Goal: Task Accomplishment & Management: Complete application form

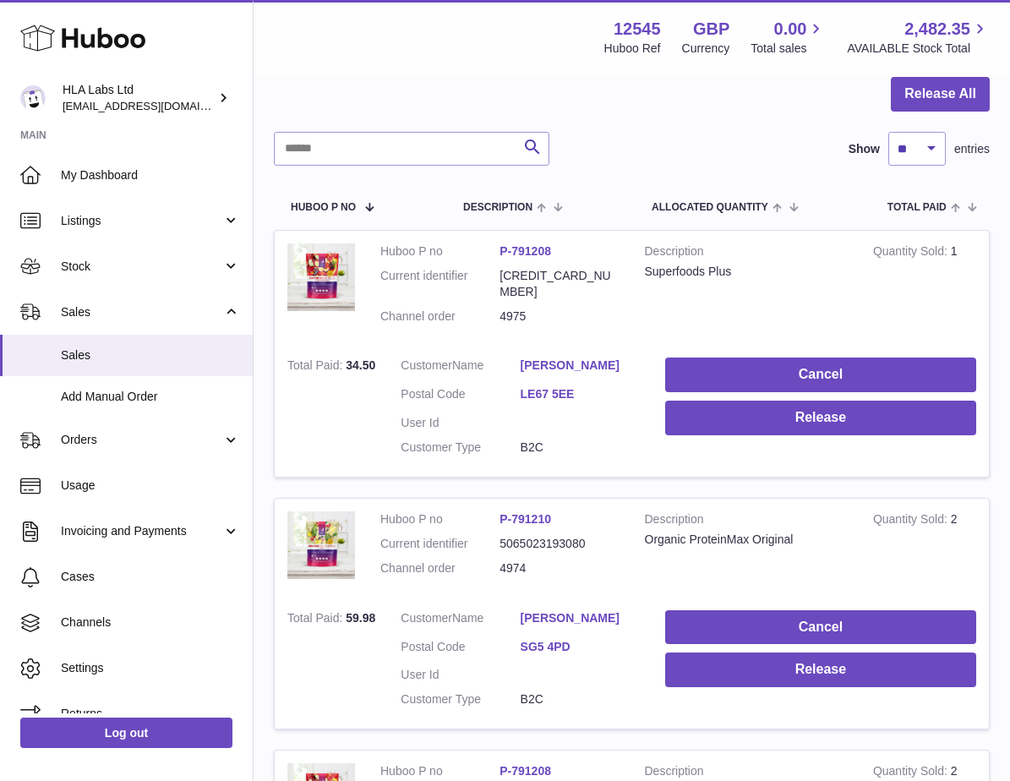
scroll to position [169, 0]
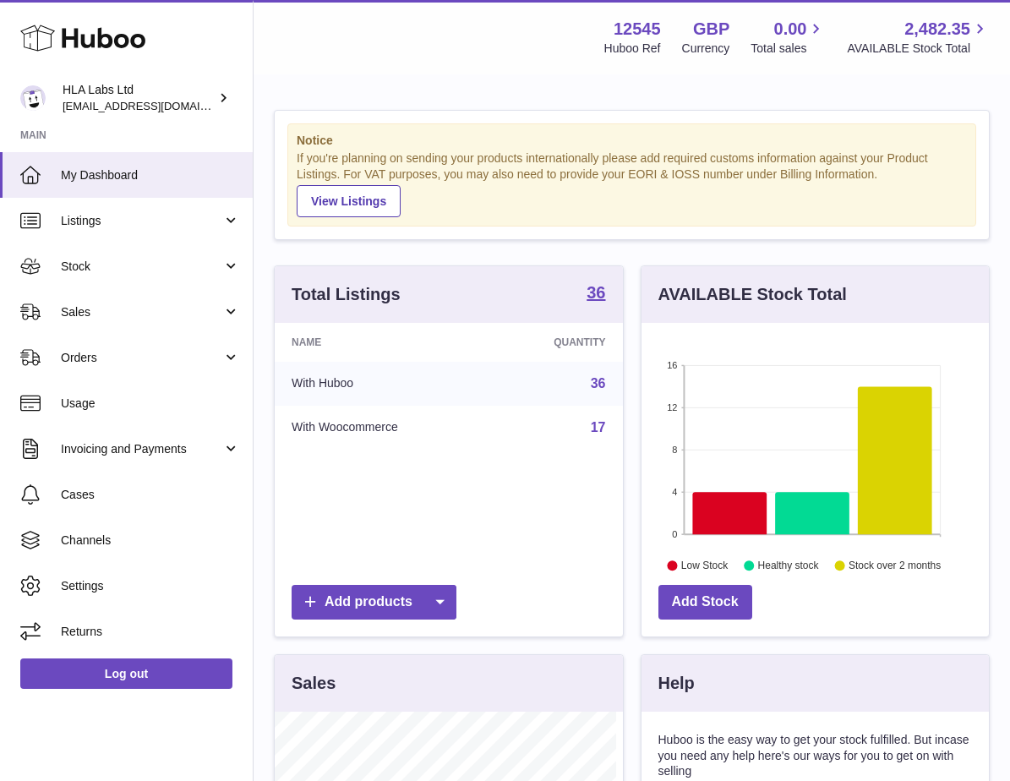
scroll to position [264, 341]
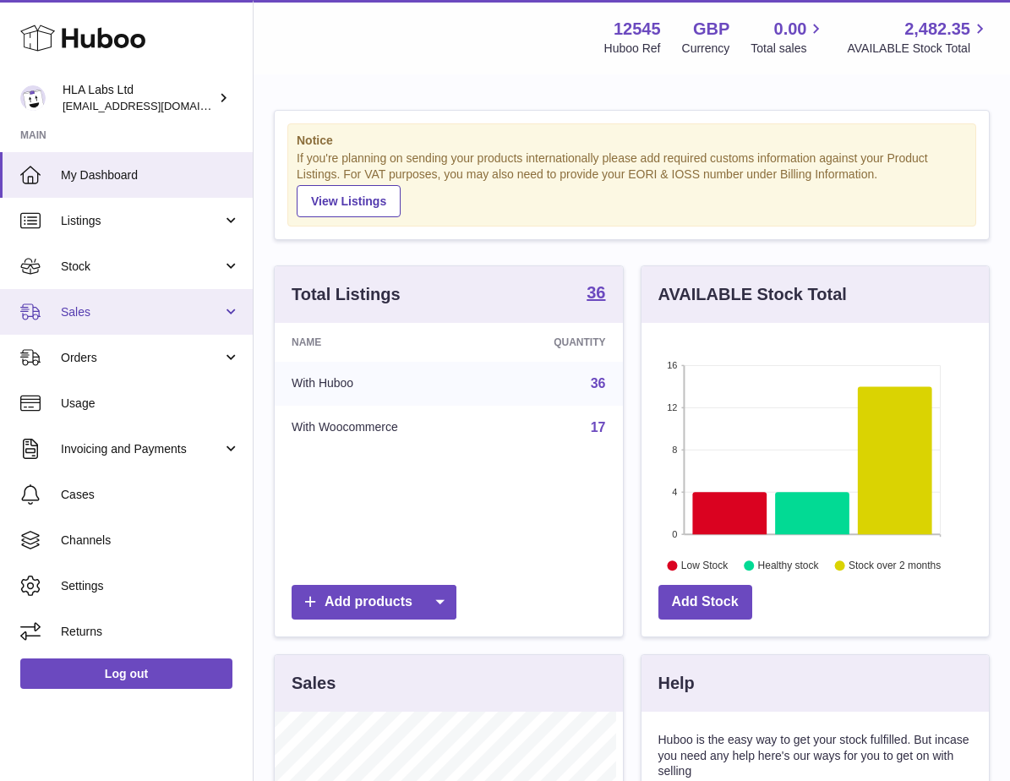
click at [101, 315] on span "Sales" at bounding box center [141, 312] width 161 height 16
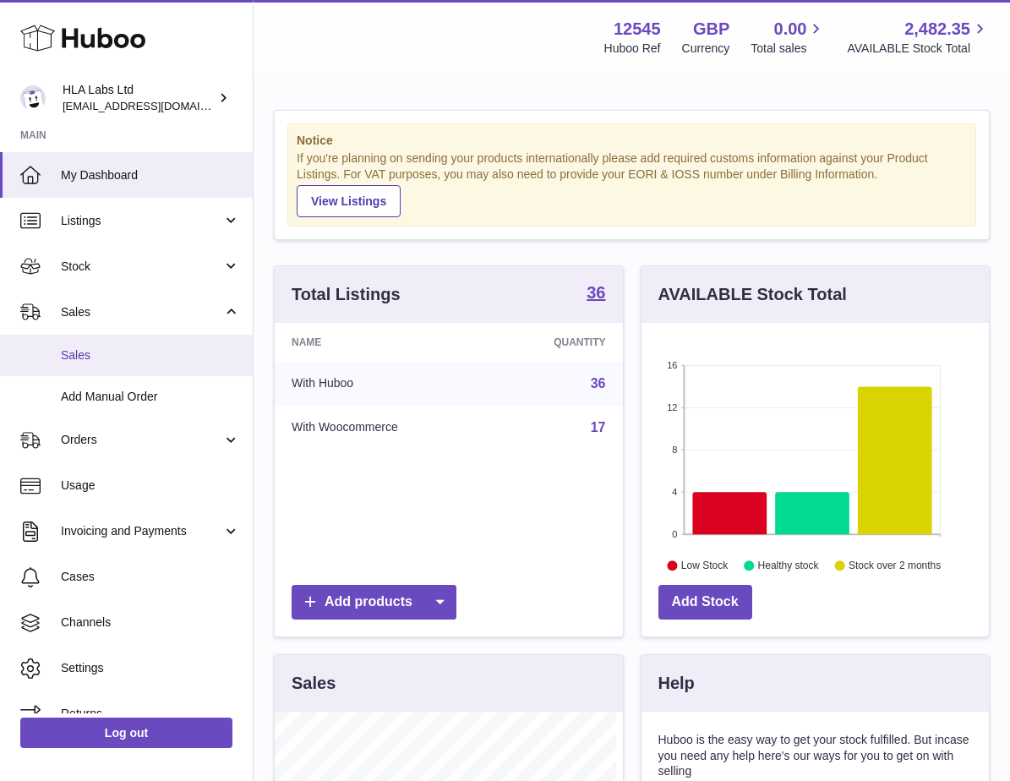
click at [95, 358] on span "Sales" at bounding box center [150, 355] width 179 height 16
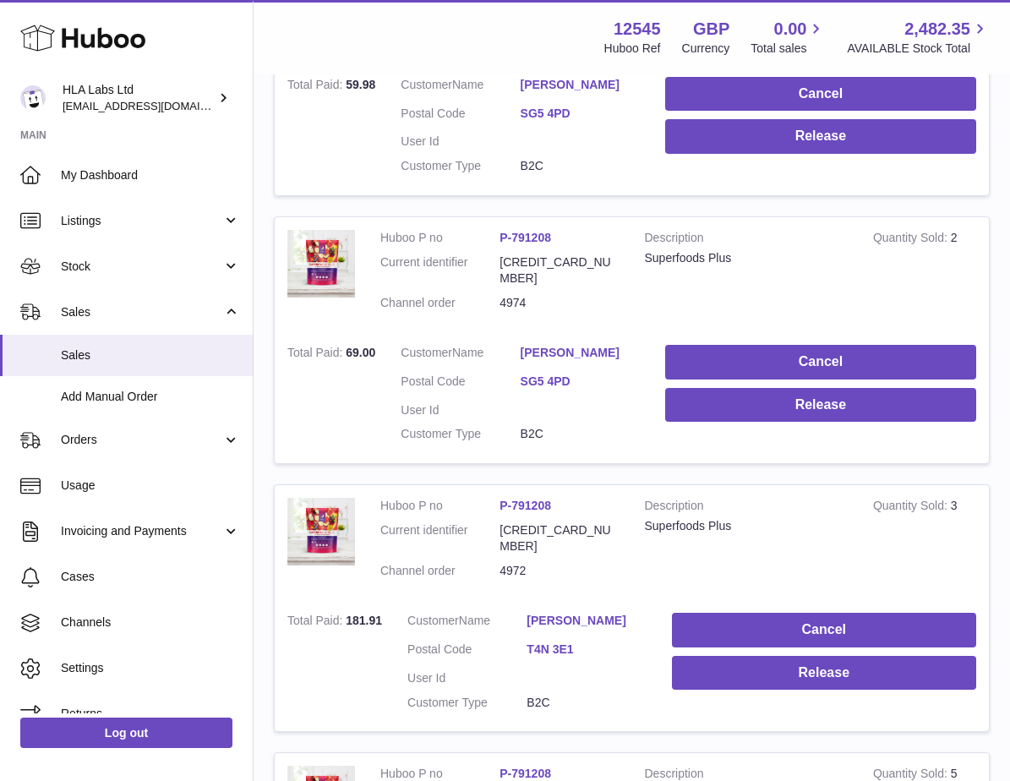
scroll to position [673, 0]
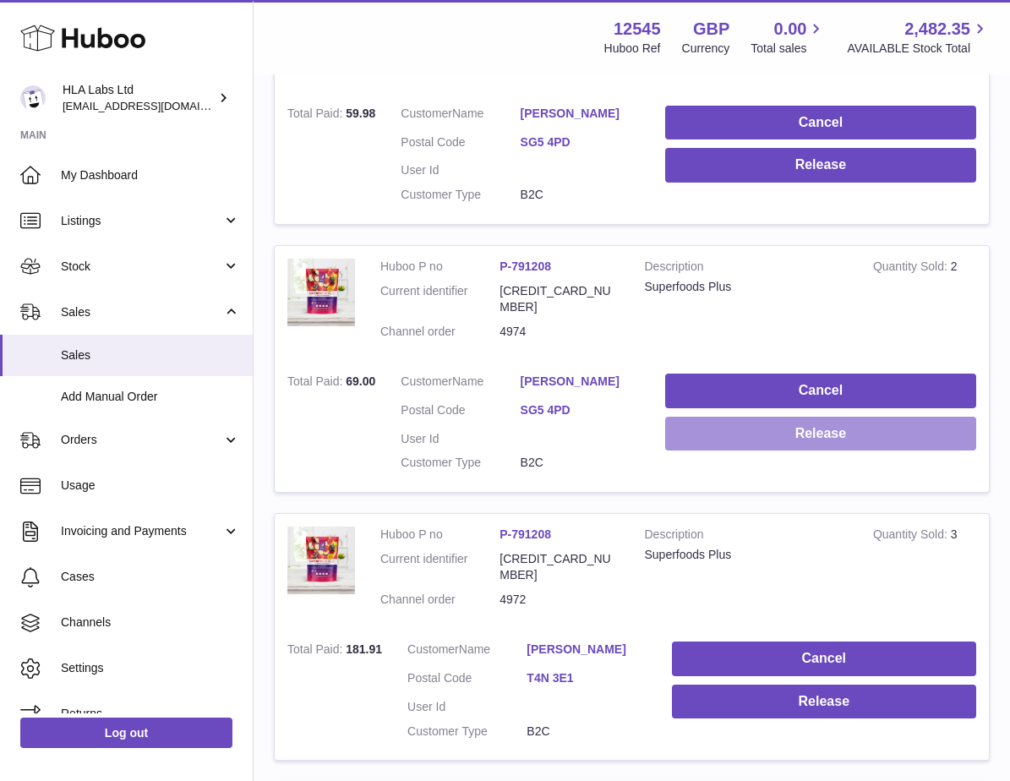
click at [756, 417] on button "Release" at bounding box center [820, 434] width 311 height 35
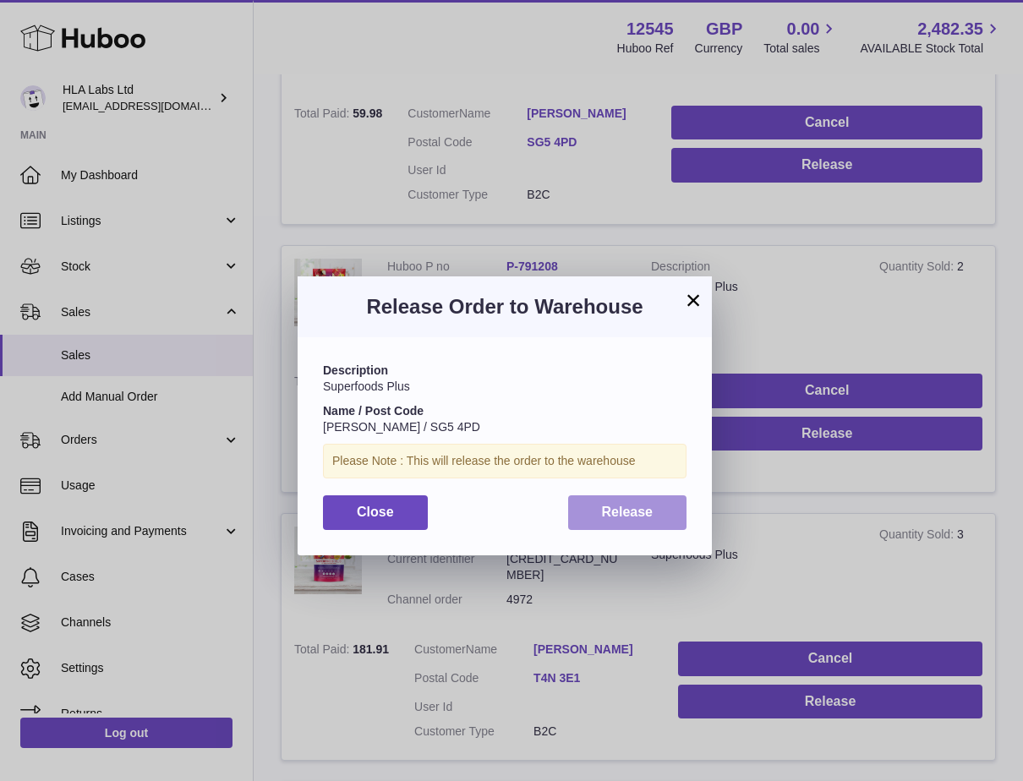
click at [622, 505] on span "Release" at bounding box center [628, 512] width 52 height 14
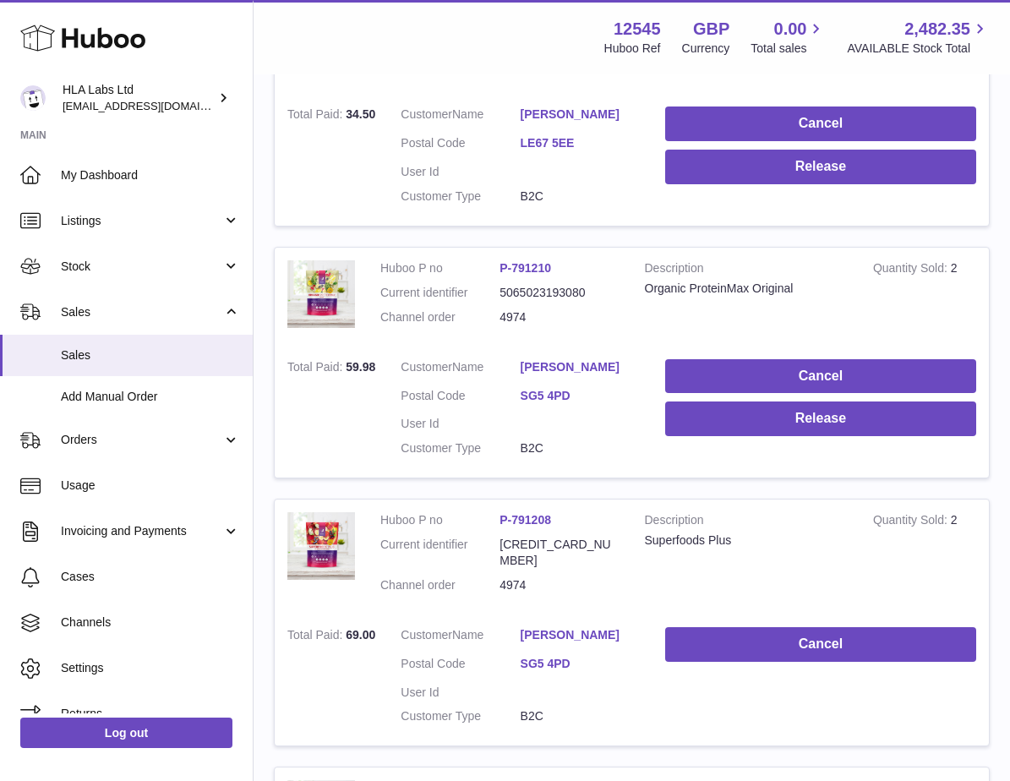
scroll to position [335, 0]
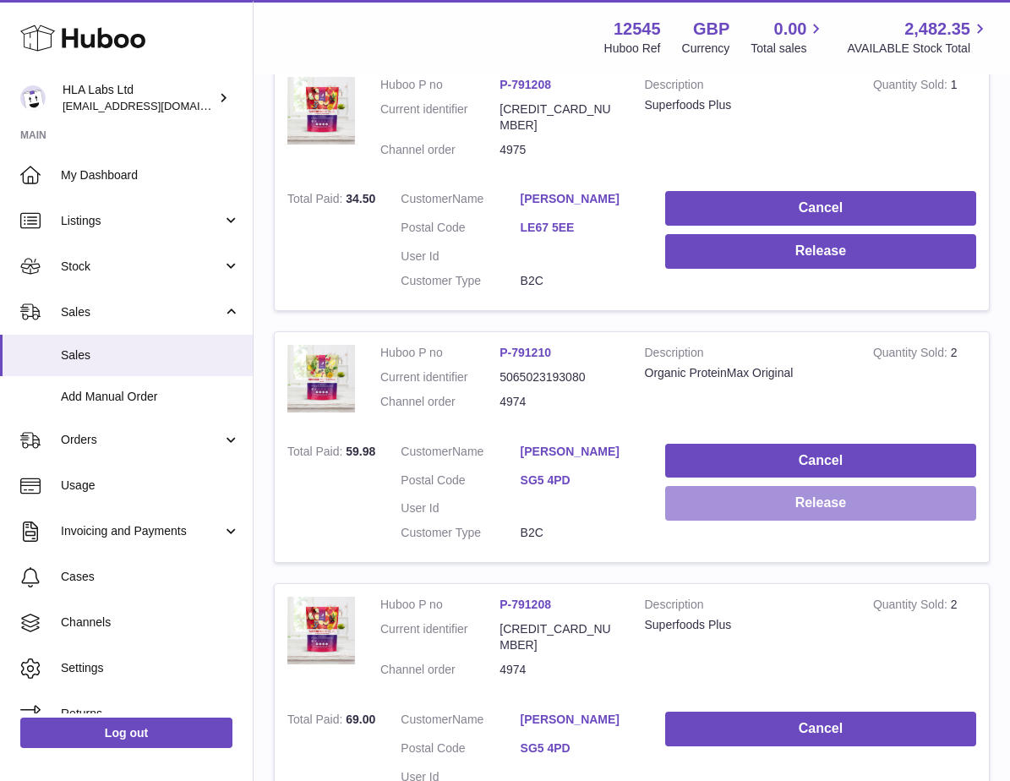
click at [727, 486] on button "Release" at bounding box center [820, 503] width 311 height 35
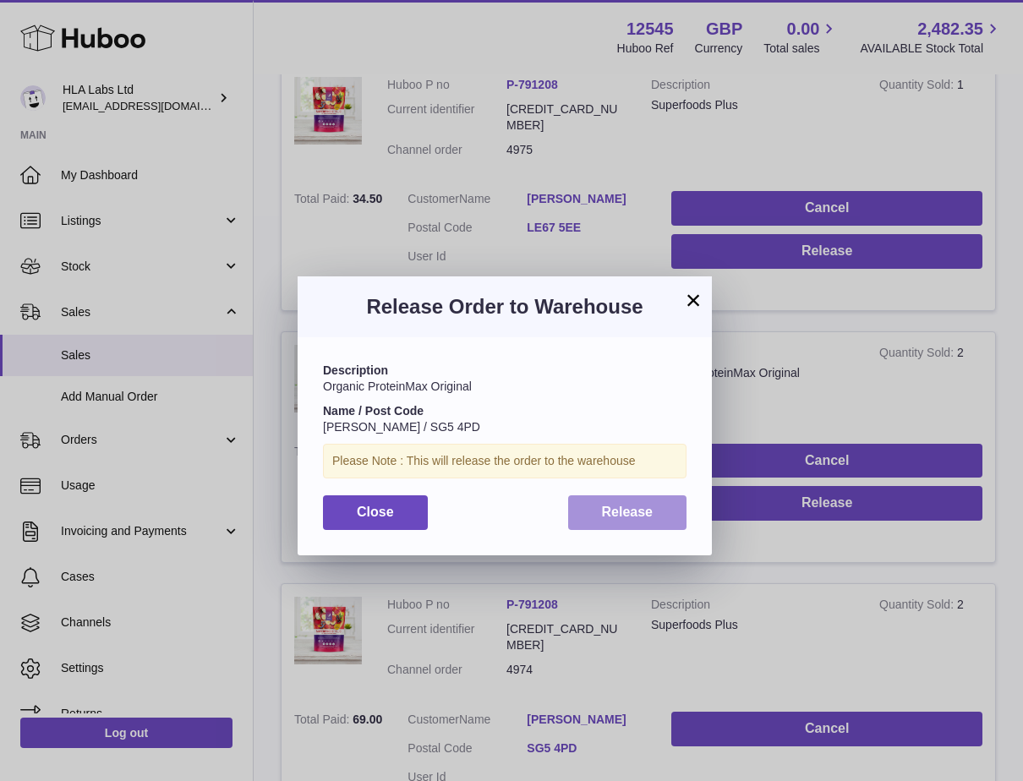
drag, startPoint x: 639, startPoint y: 507, endPoint x: 657, endPoint y: 495, distance: 22.0
click at [640, 507] on span "Release" at bounding box center [628, 512] width 52 height 14
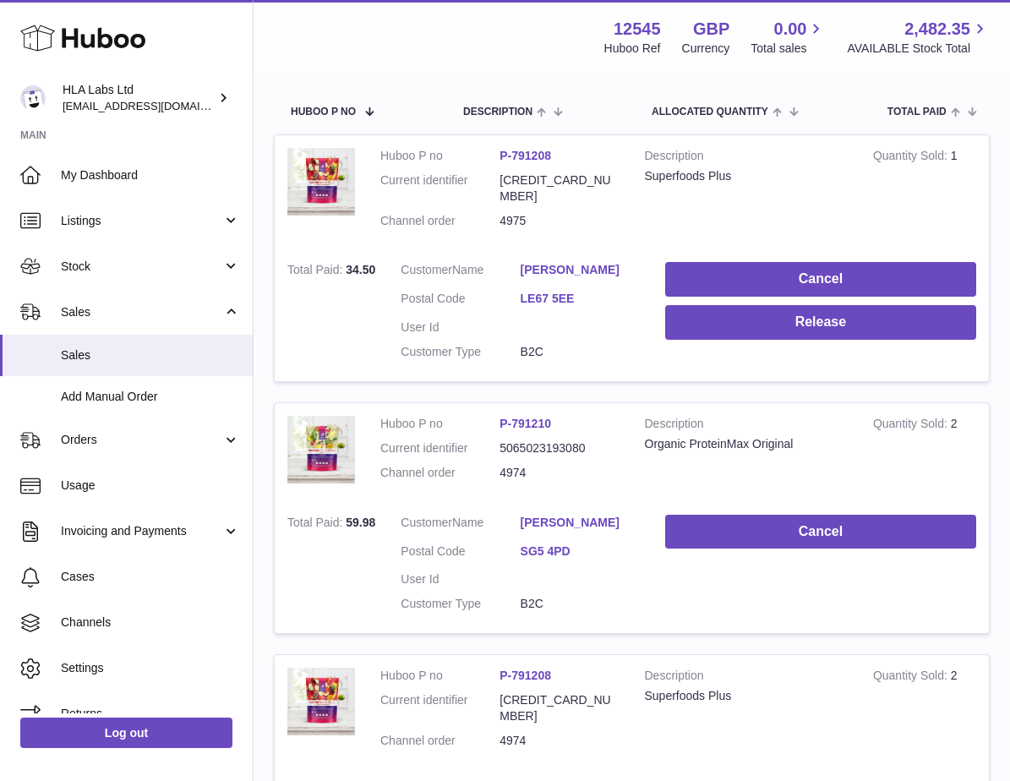
scroll to position [166, 0]
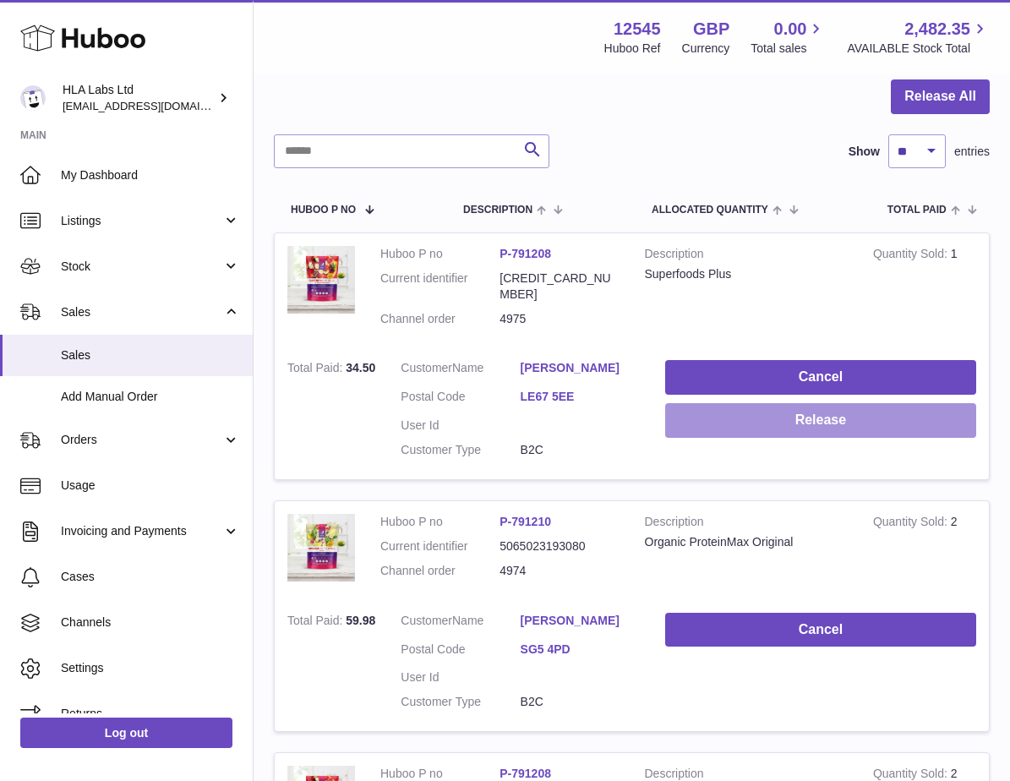
click at [761, 414] on button "Release" at bounding box center [820, 420] width 311 height 35
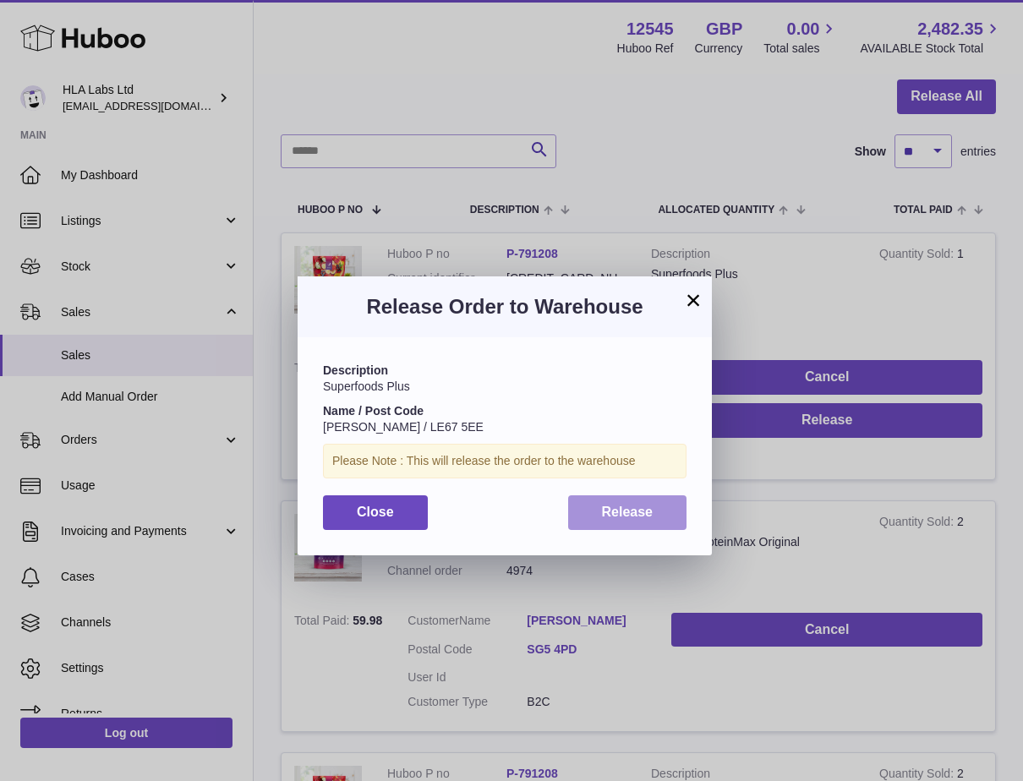
click at [635, 511] on span "Release" at bounding box center [628, 512] width 52 height 14
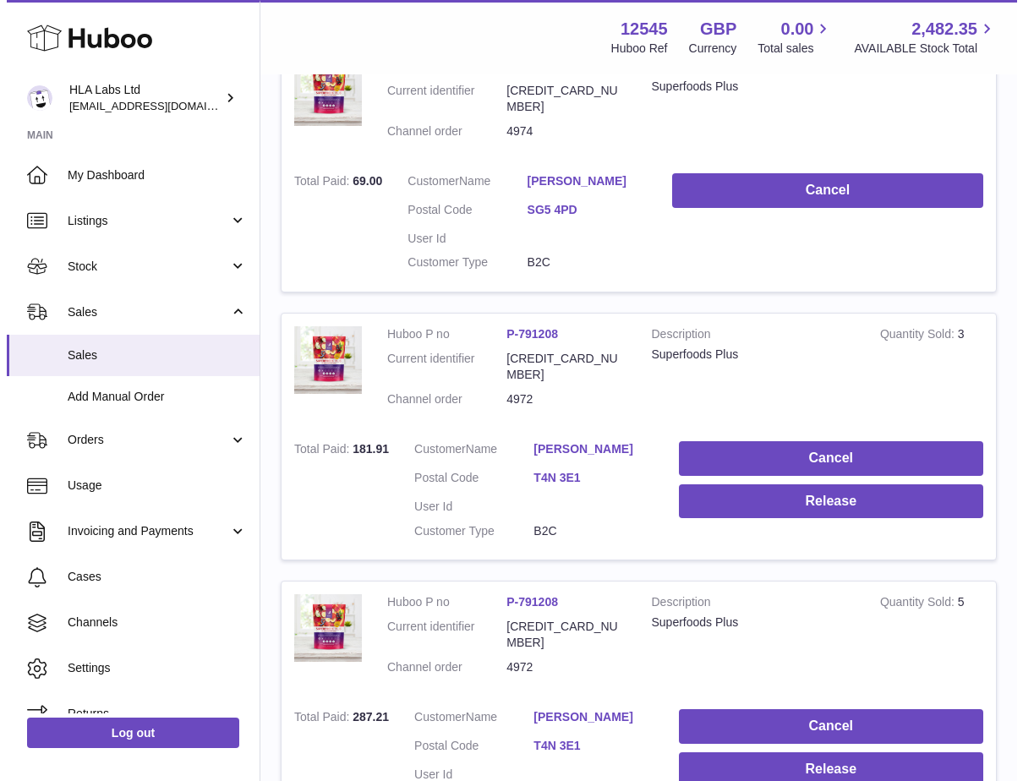
scroll to position [842, 0]
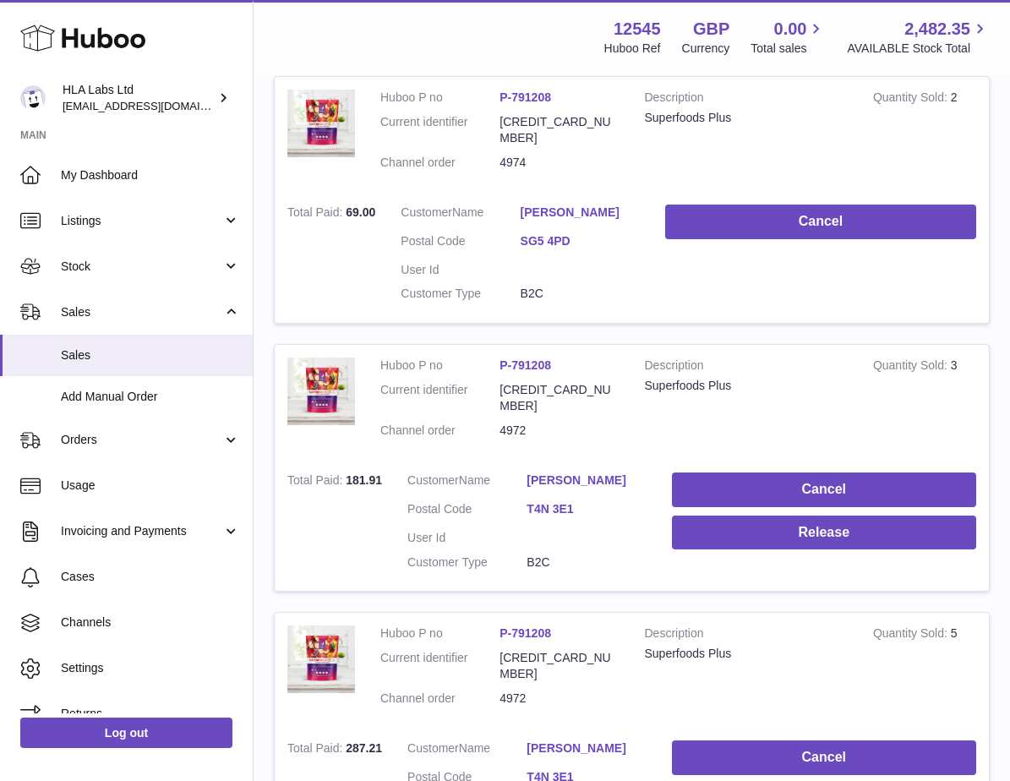
click at [553, 472] on dl "Customer Name Yvette Tayler Postal Code T4N 3E1 User Id Customer Type B2C" at bounding box center [526, 525] width 239 height 106
click at [551, 501] on link "T4N 3E1" at bounding box center [585, 509] width 119 height 16
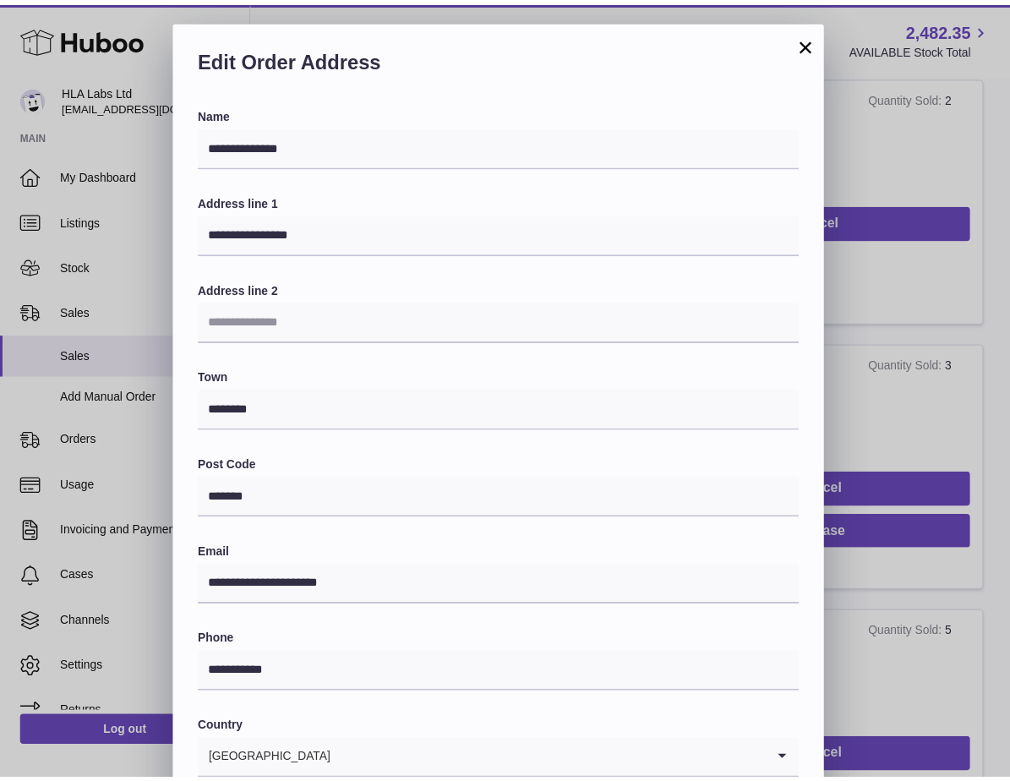
scroll to position [0, 0]
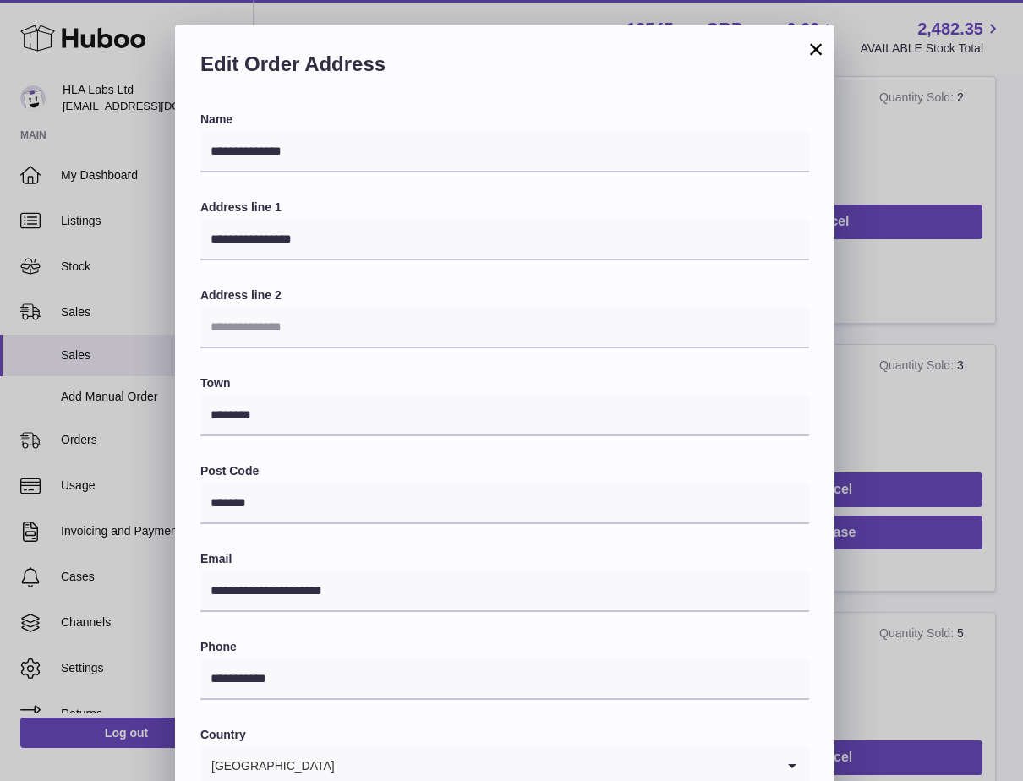
drag, startPoint x: 816, startPoint y: 42, endPoint x: 705, endPoint y: 270, distance: 252.9
click at [814, 45] on button "×" at bounding box center [815, 49] width 20 height 20
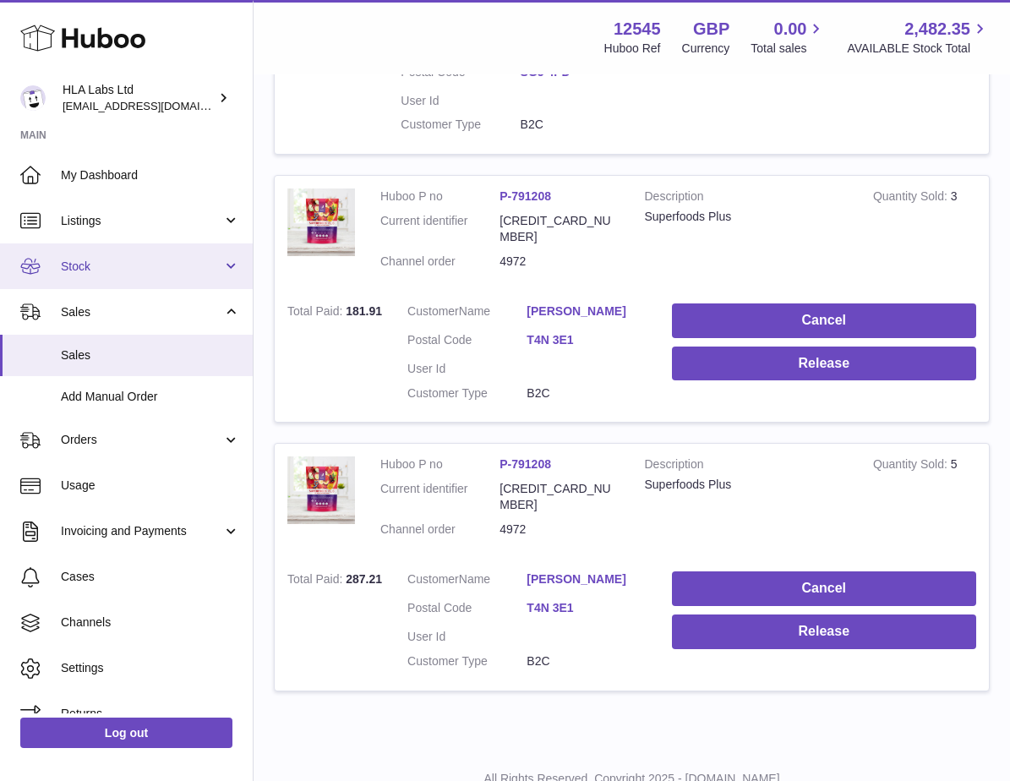
click at [133, 270] on span "Stock" at bounding box center [141, 267] width 161 height 16
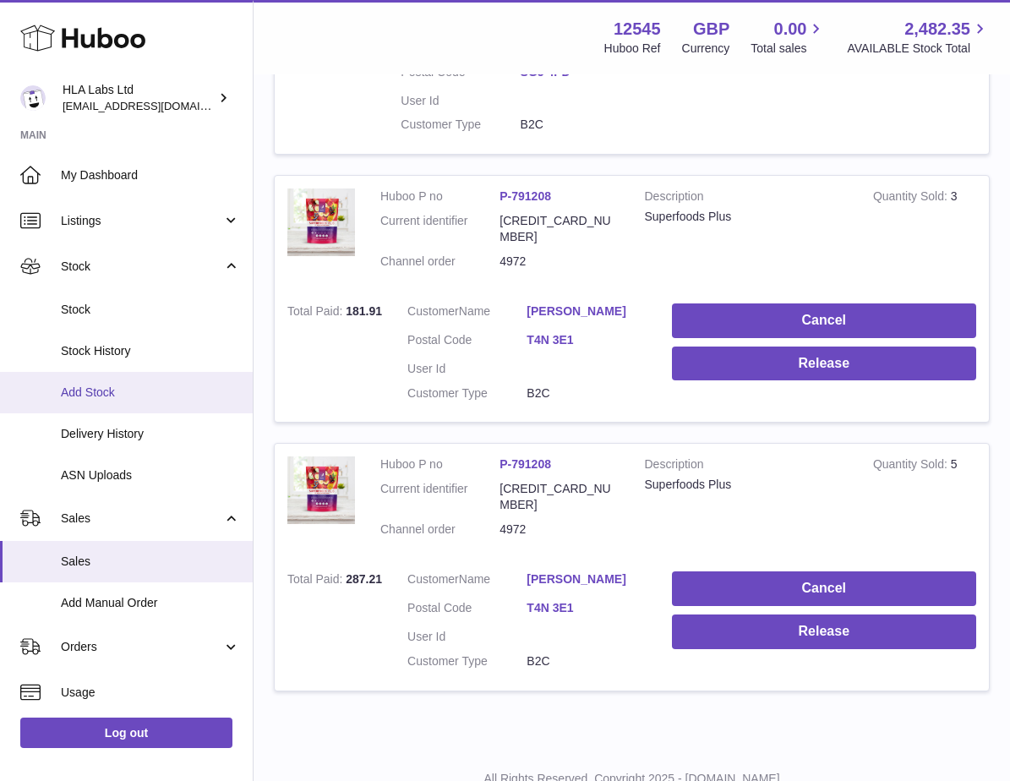
click at [98, 399] on span "Add Stock" at bounding box center [150, 393] width 179 height 16
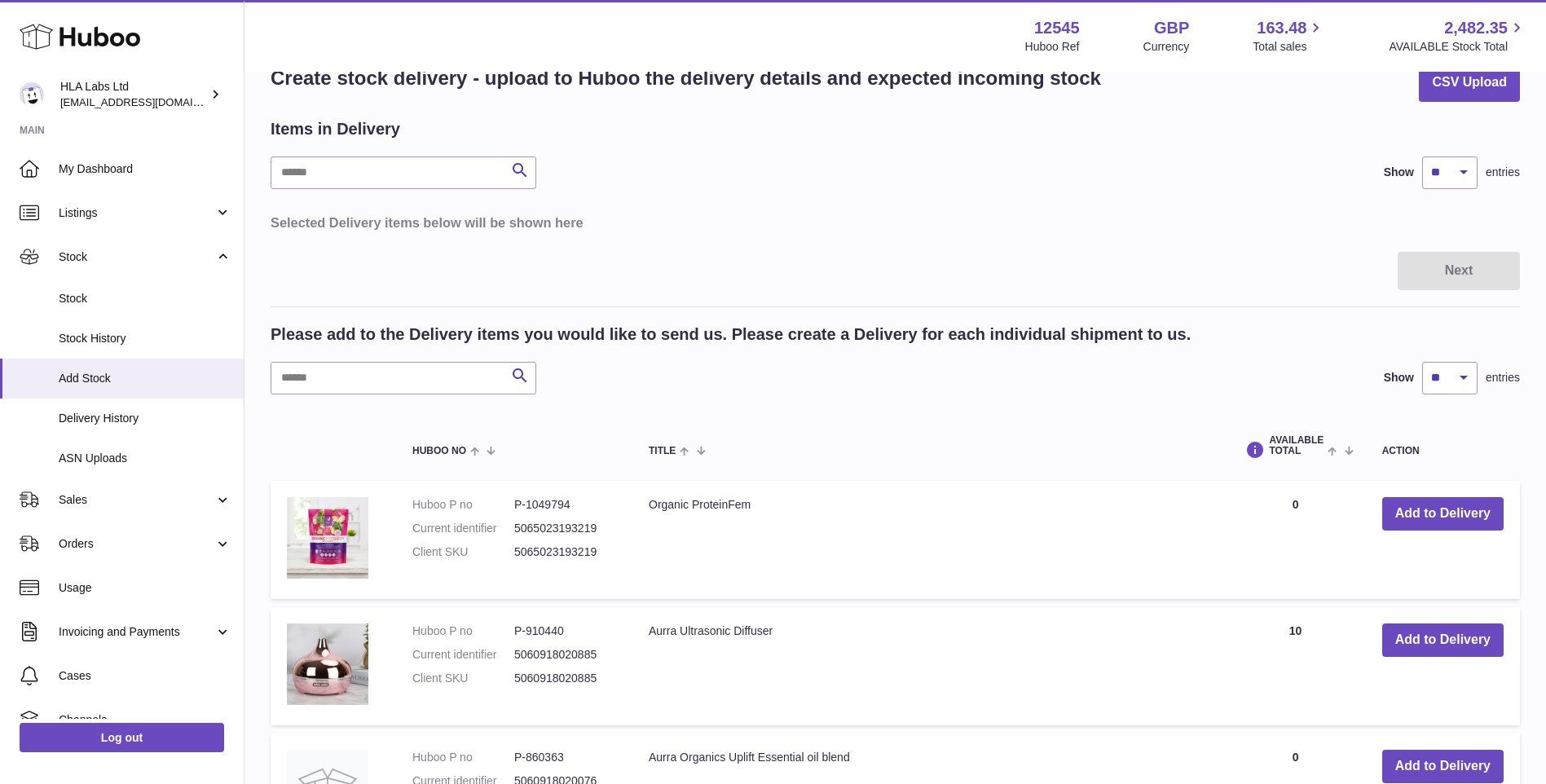
scroll to position [82, 0]
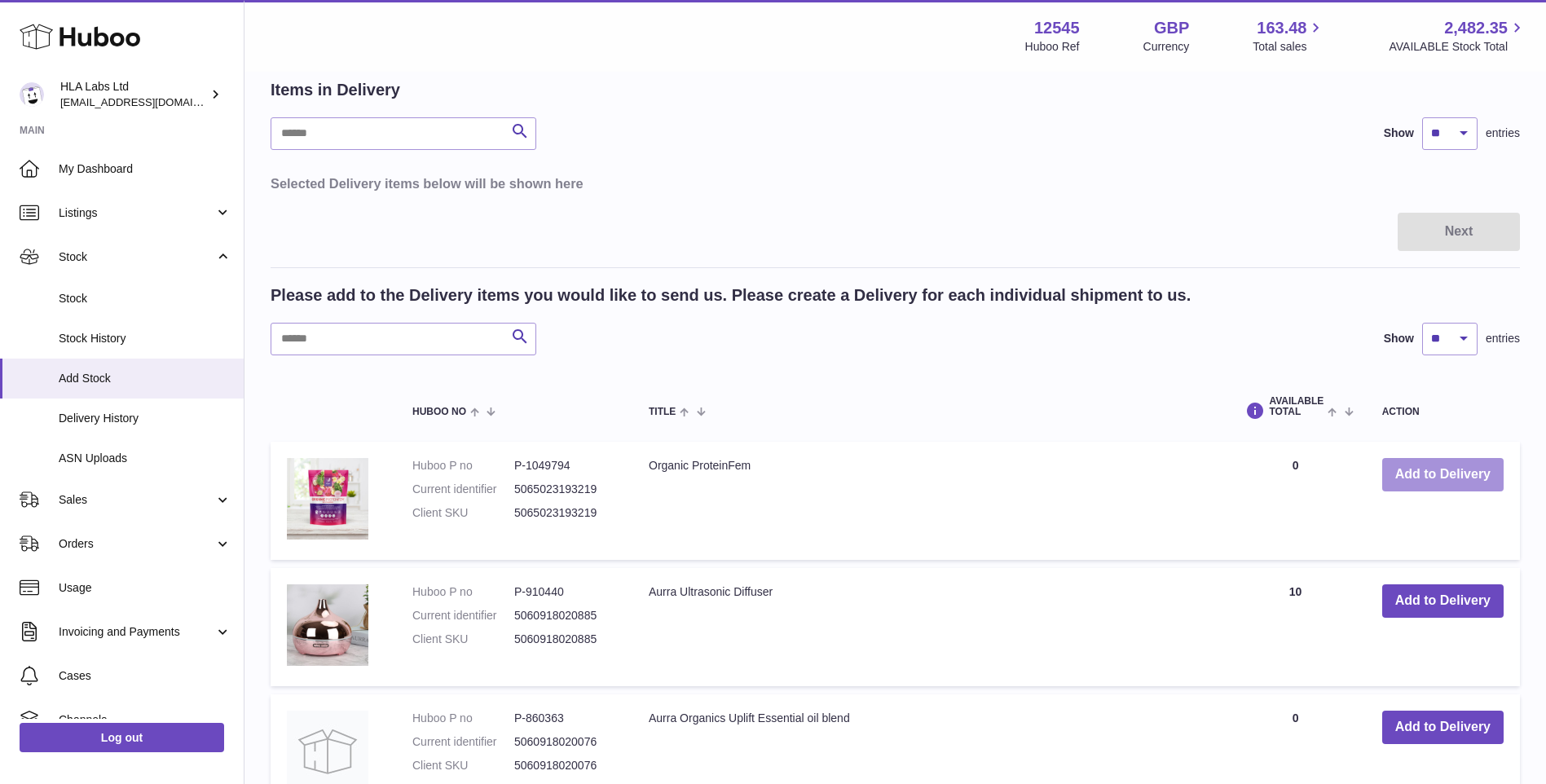
click at [1439, 475] on button "Add to Delivery" at bounding box center [1443, 474] width 122 height 34
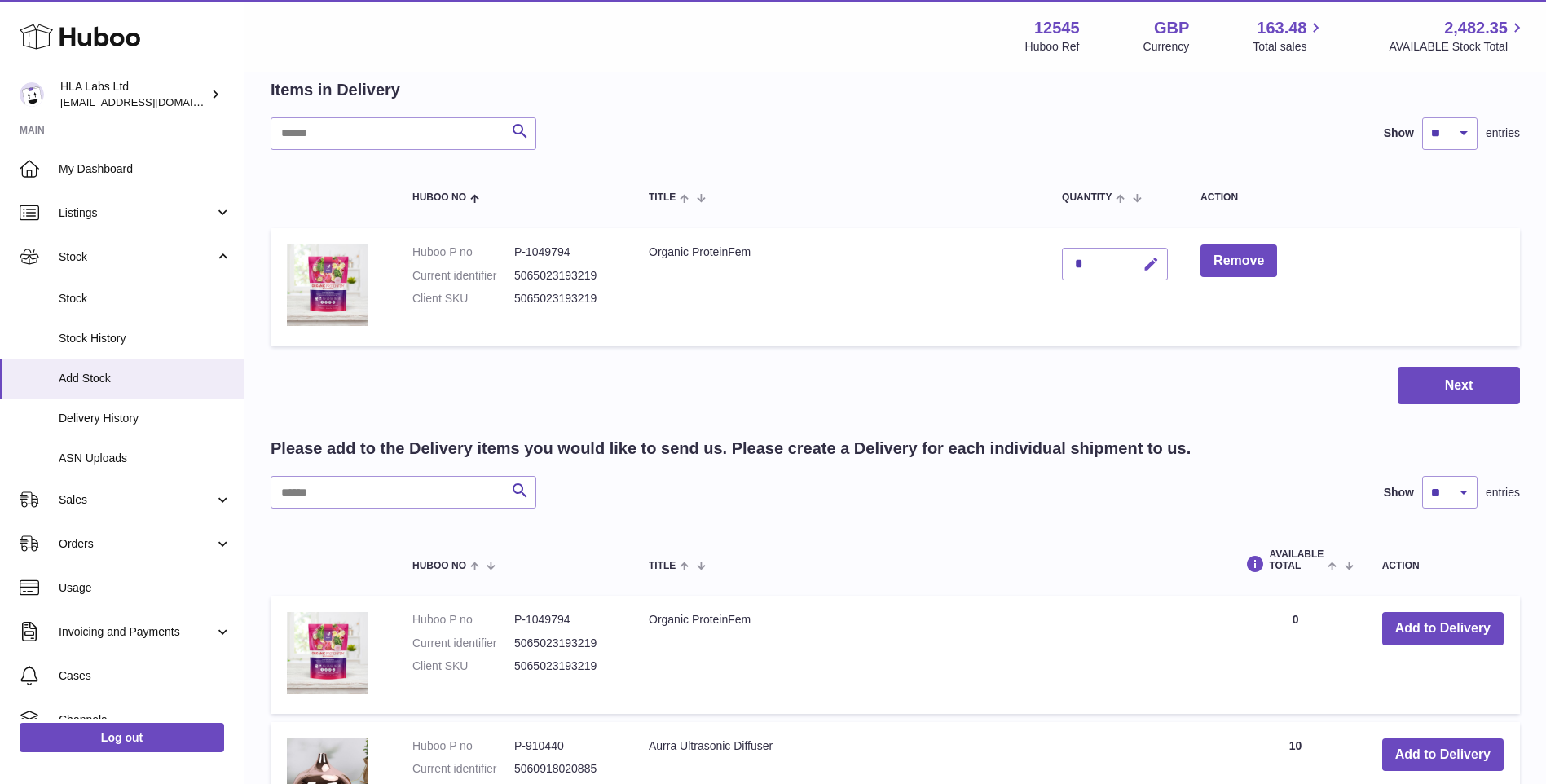
click at [1150, 263] on icon "button" at bounding box center [1152, 264] width 17 height 17
type input "*"
click at [1153, 258] on icon "submit" at bounding box center [1152, 263] width 14 height 14
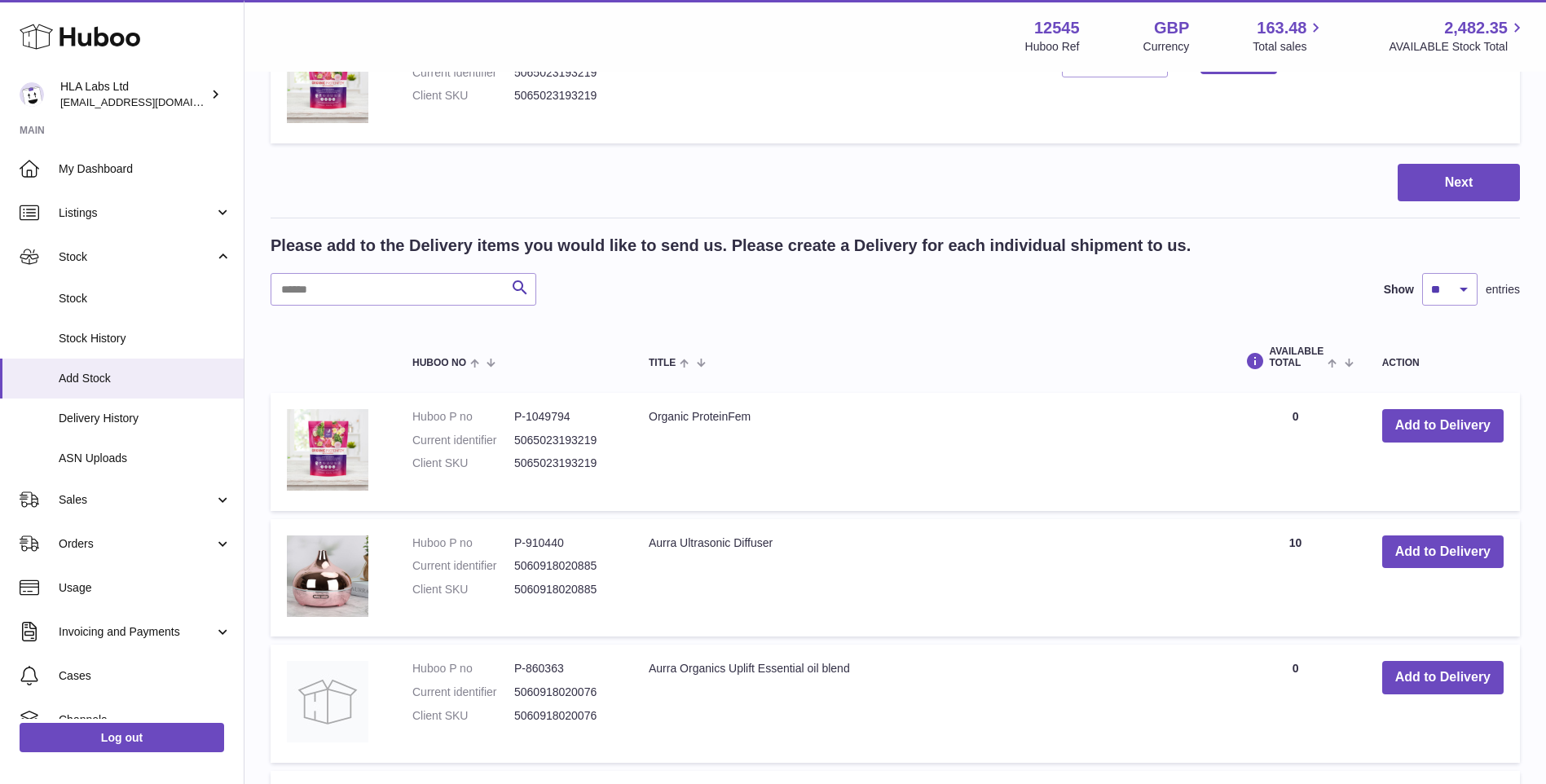
scroll to position [141, 0]
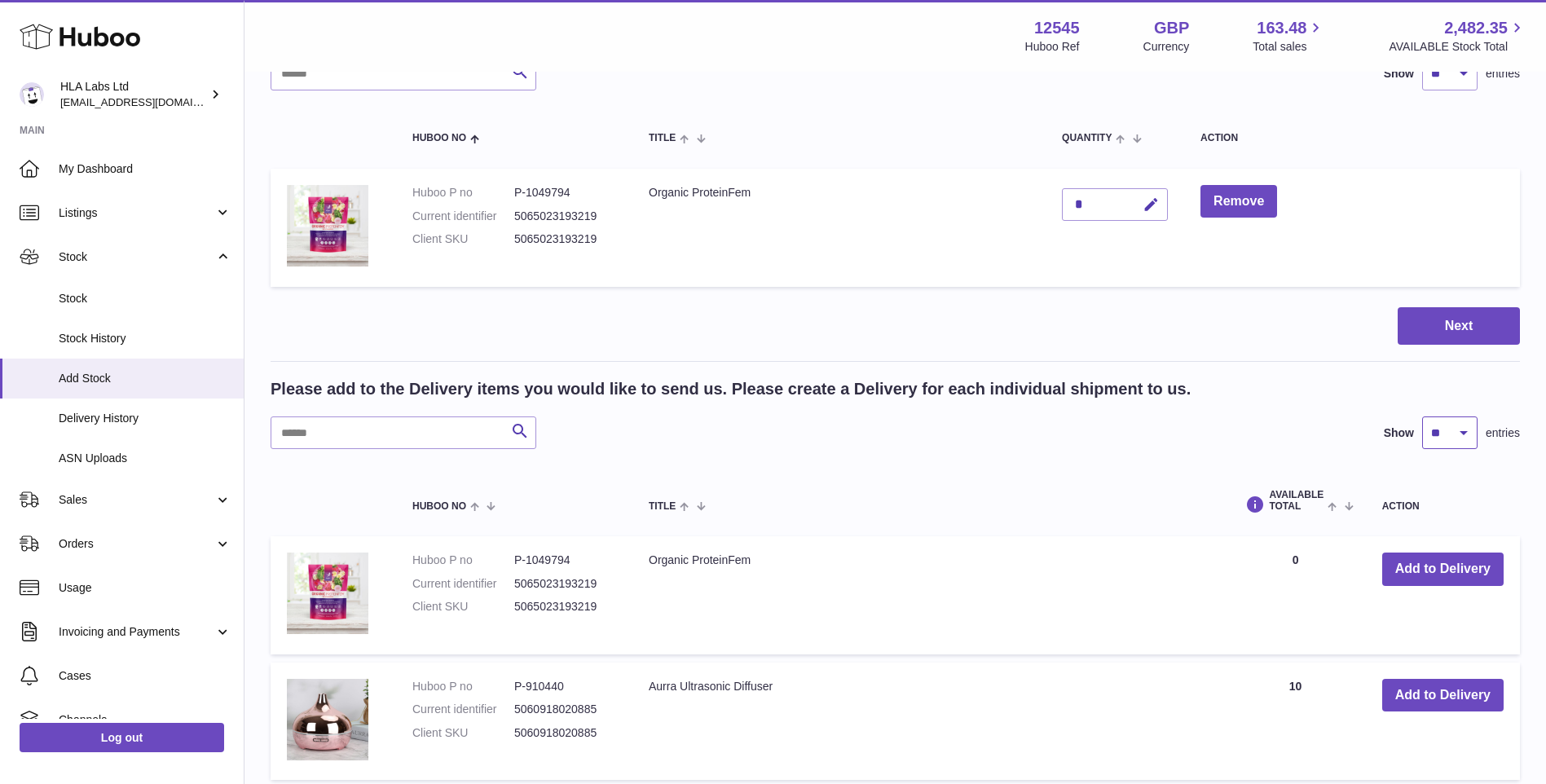
click at [1466, 429] on select "** ** ** ***" at bounding box center [1450, 433] width 55 height 33
click at [1179, 477] on th "Title" at bounding box center [929, 500] width 592 height 54
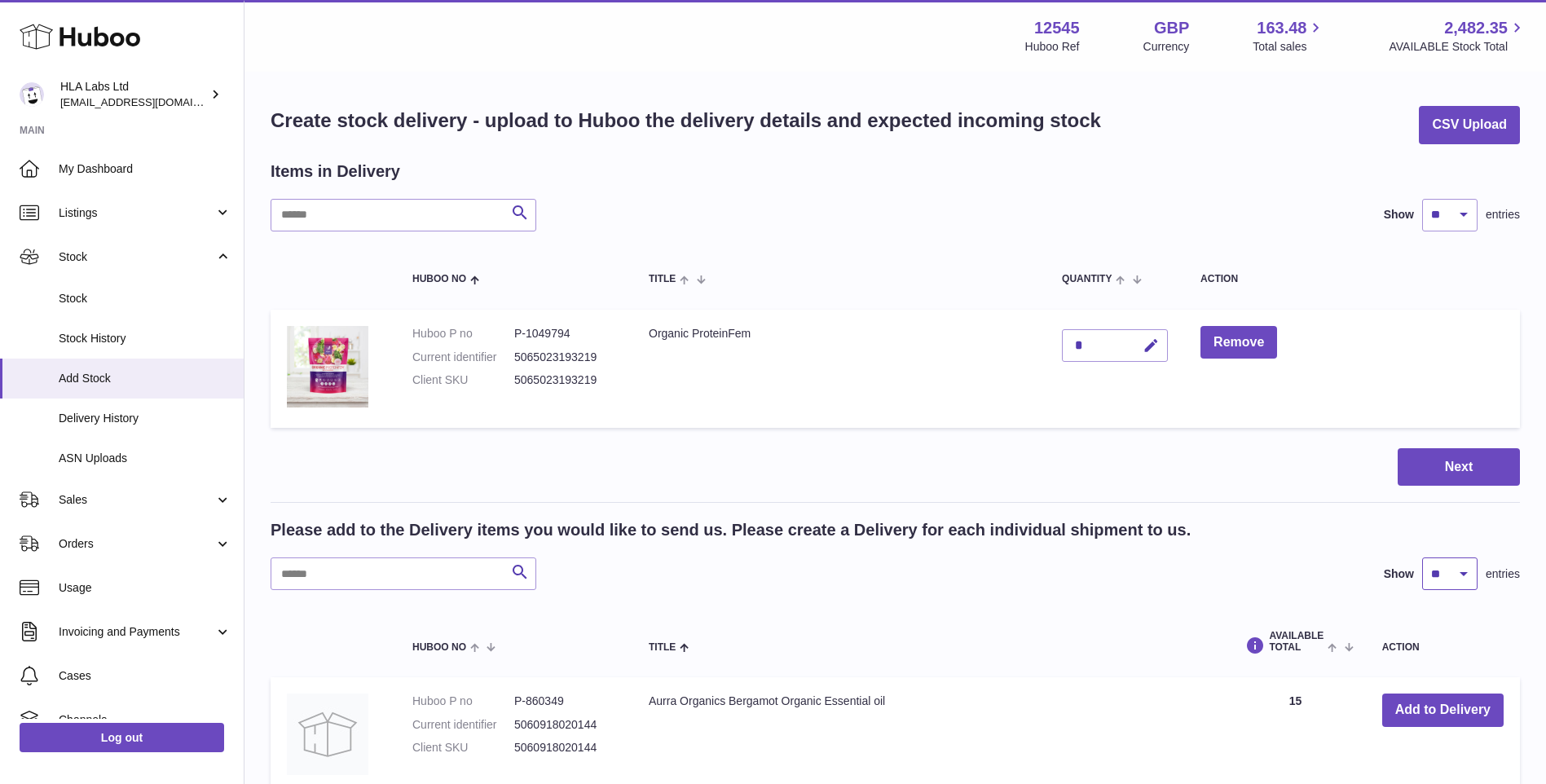
click at [1460, 578] on select "** ** ** ***" at bounding box center [1450, 574] width 55 height 33
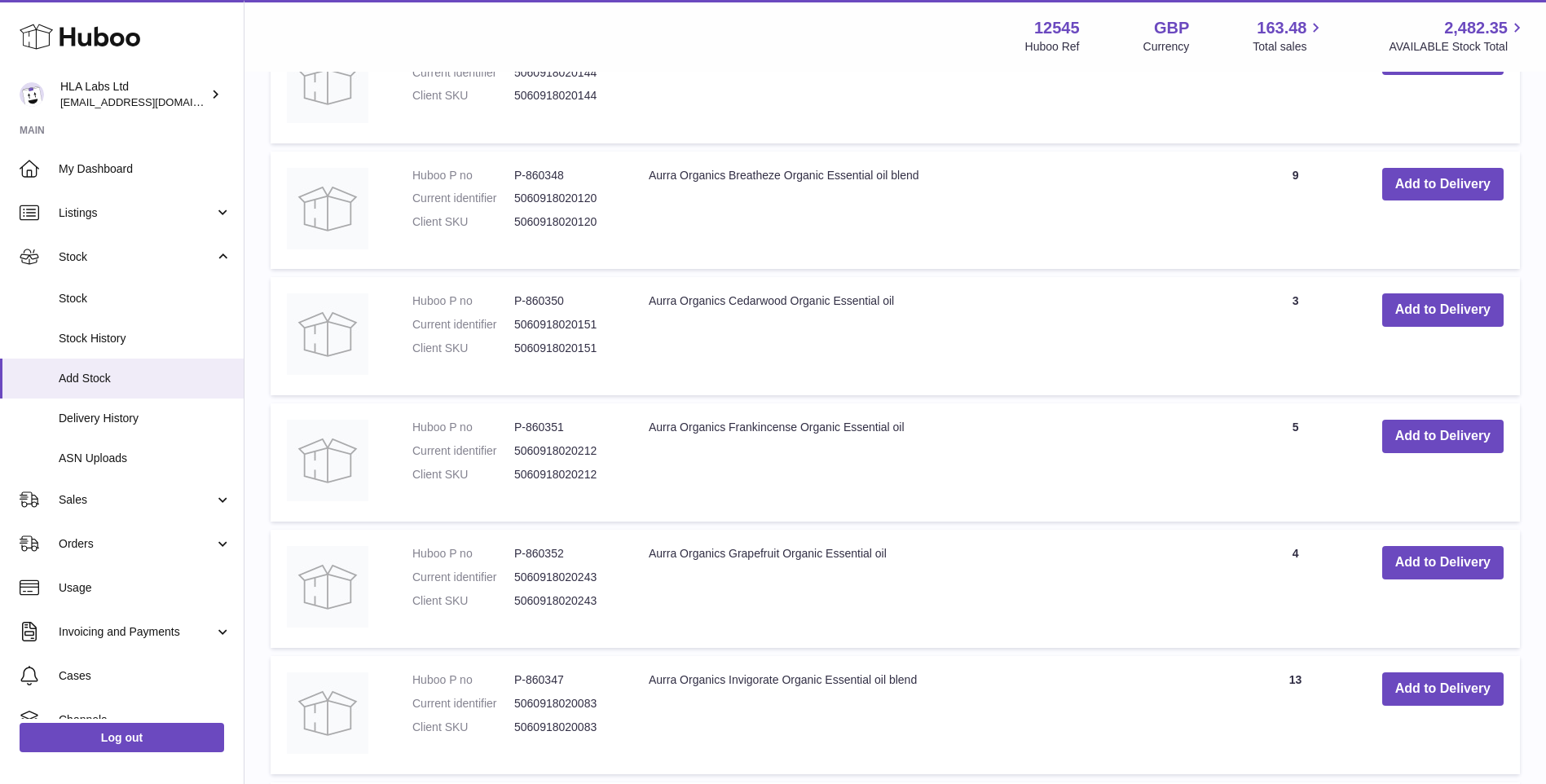
scroll to position [1364, 0]
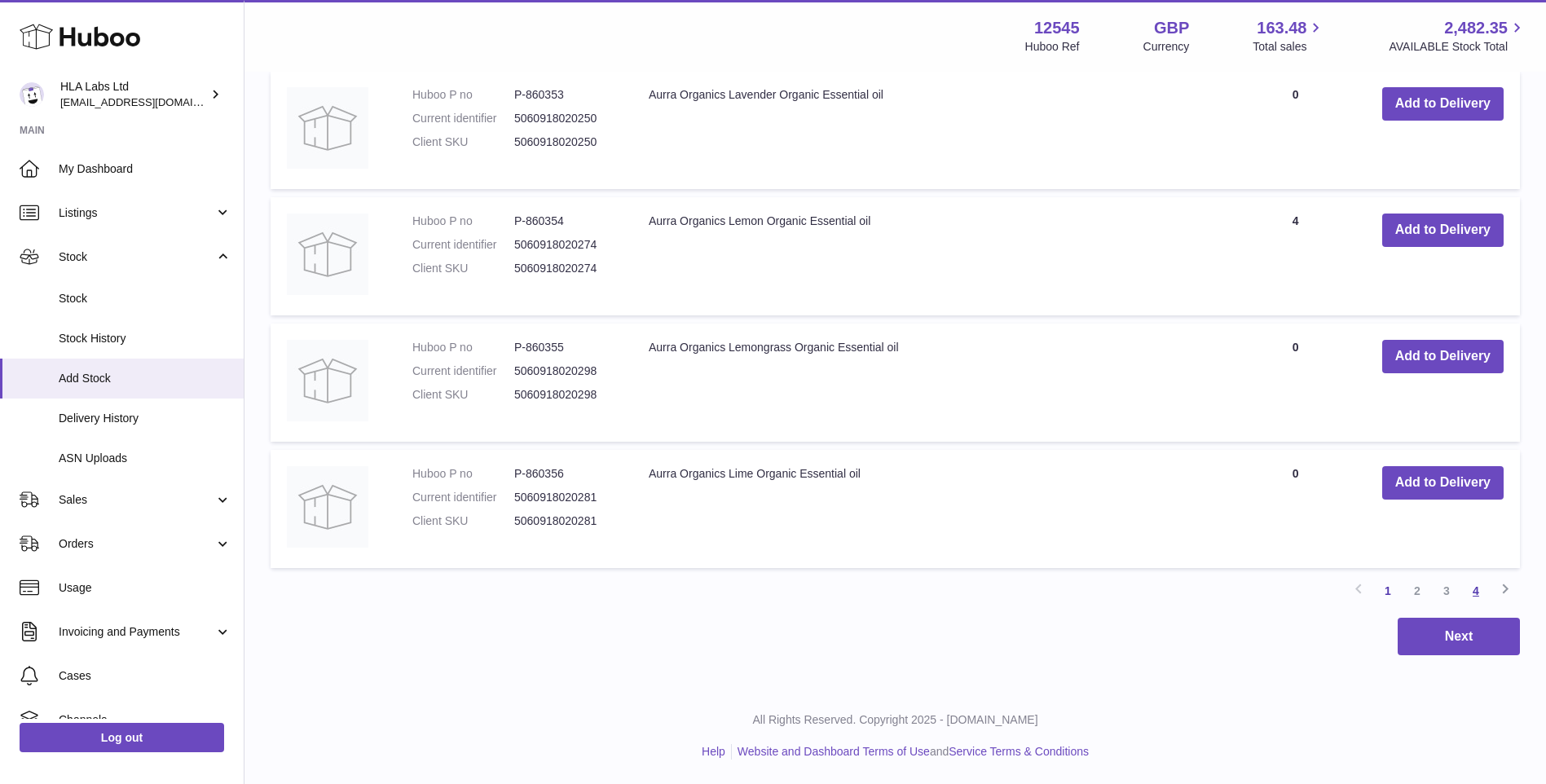
click at [1476, 592] on link "4" at bounding box center [1476, 590] width 29 height 29
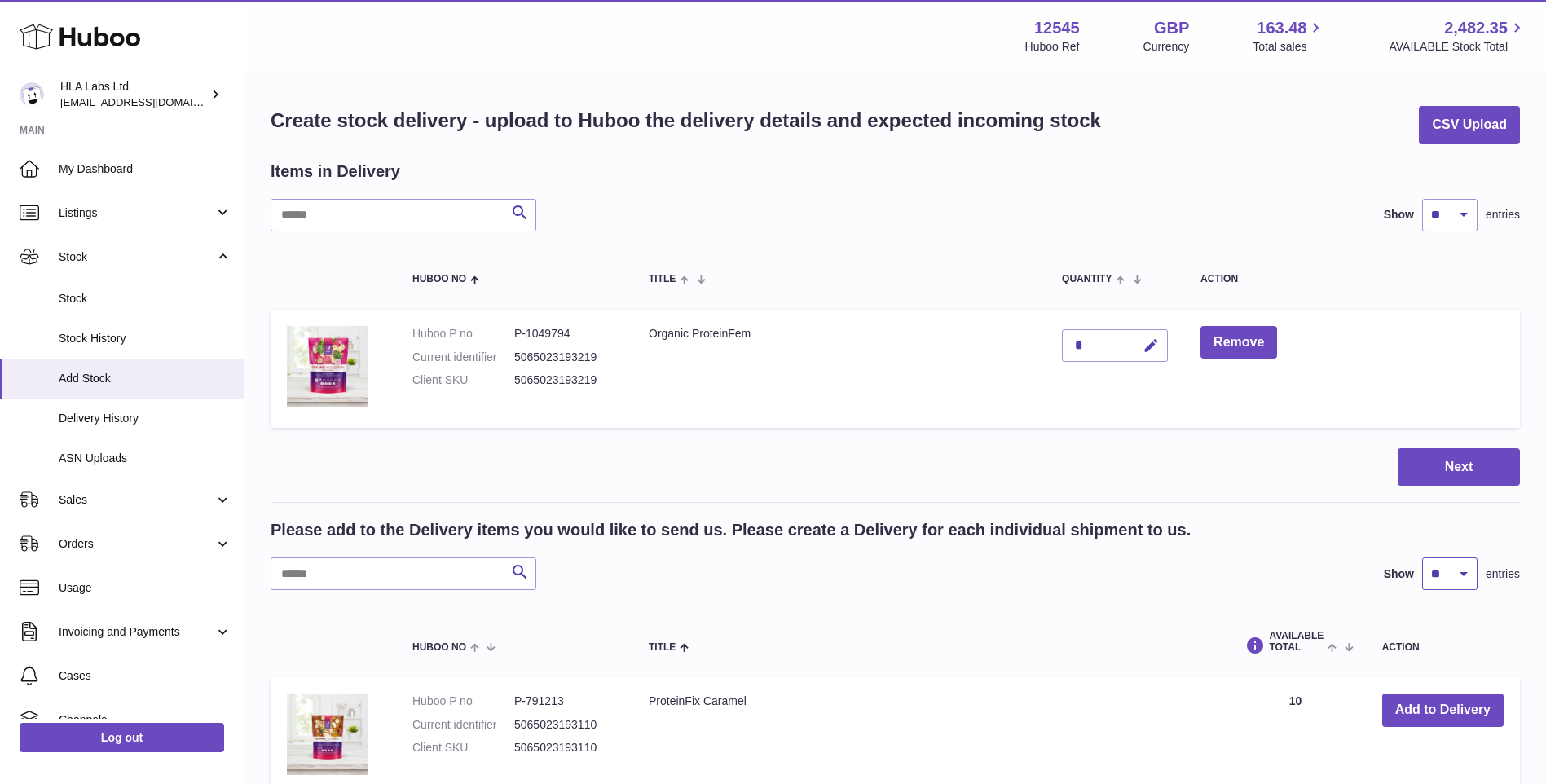
click at [1454, 565] on select "** ** ** ***" at bounding box center [1450, 574] width 55 height 33
select select "***"
click at [1423, 557] on select "** ** ** ***" at bounding box center [1450, 574] width 55 height 33
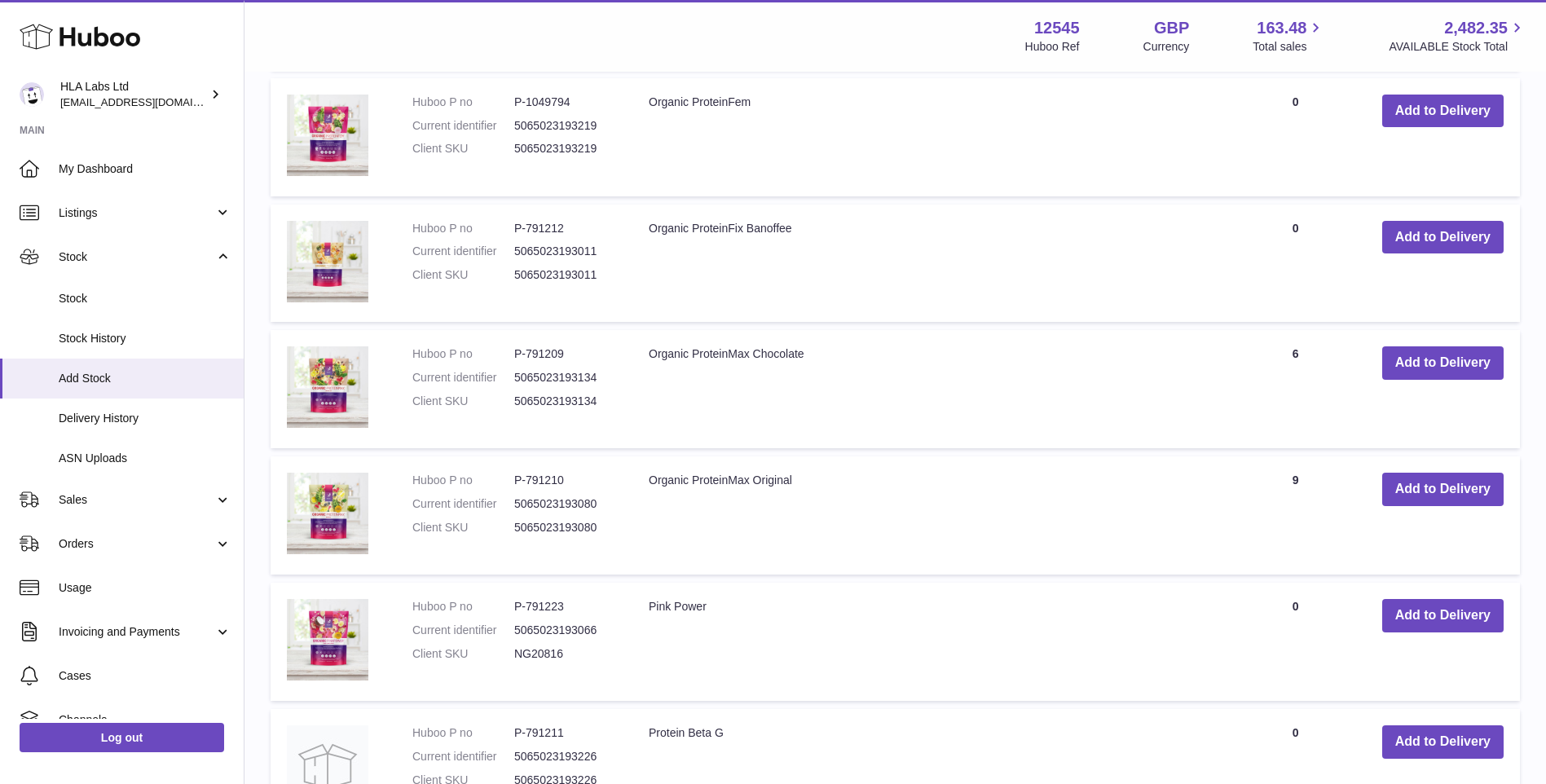
scroll to position [3667, 0]
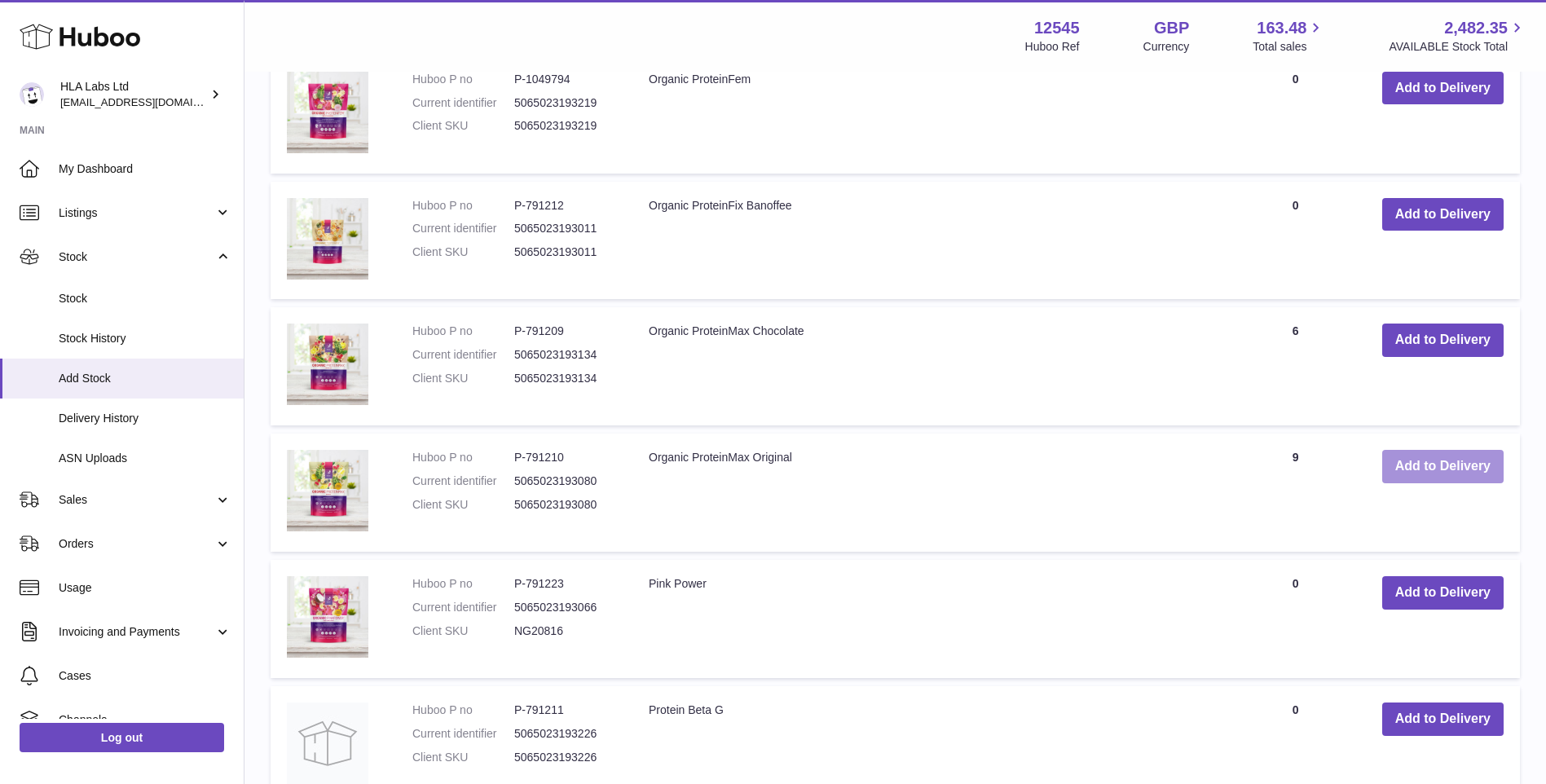
click at [1424, 451] on button "Add to Delivery" at bounding box center [1443, 466] width 122 height 34
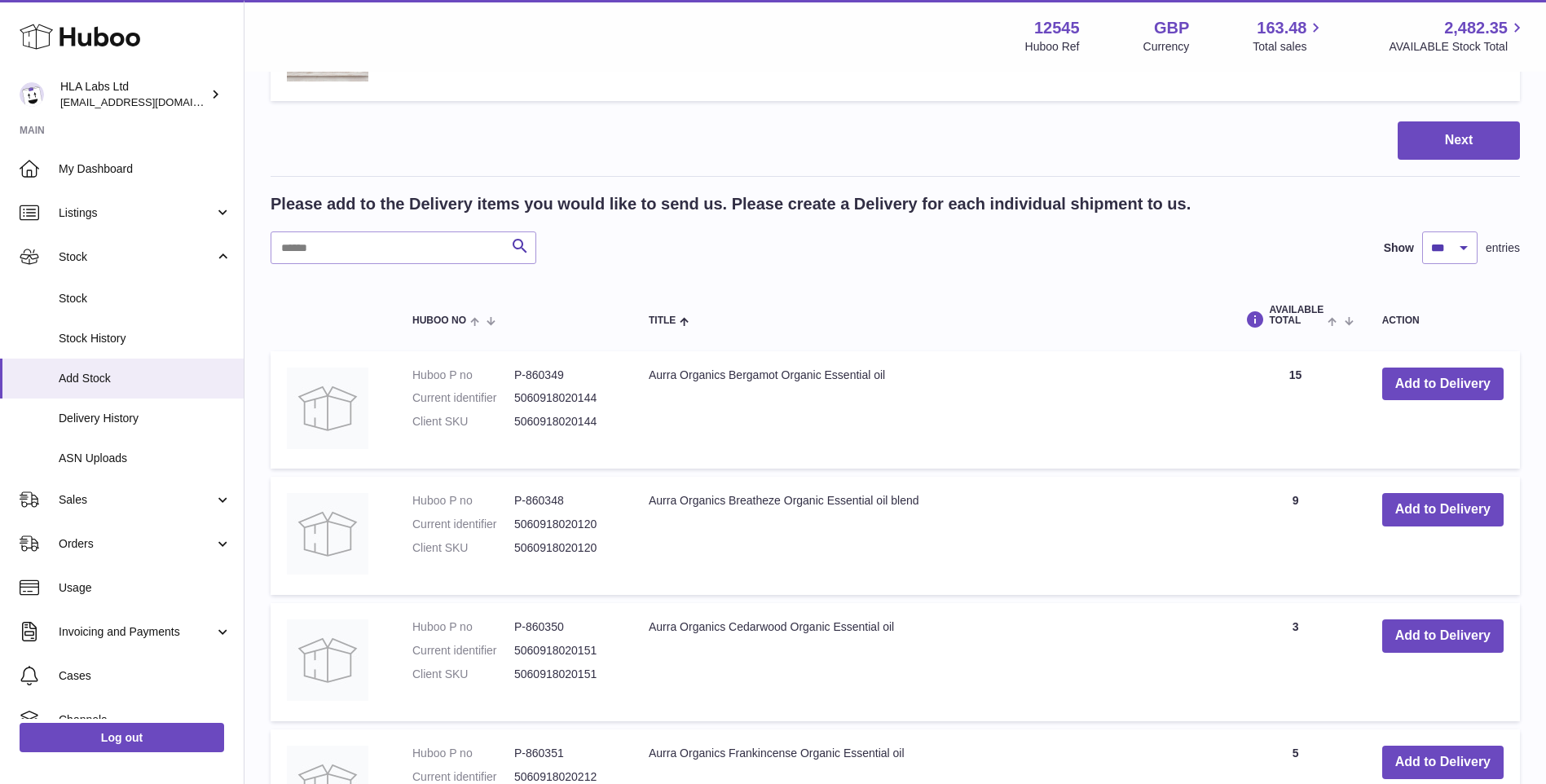
scroll to position [0, 0]
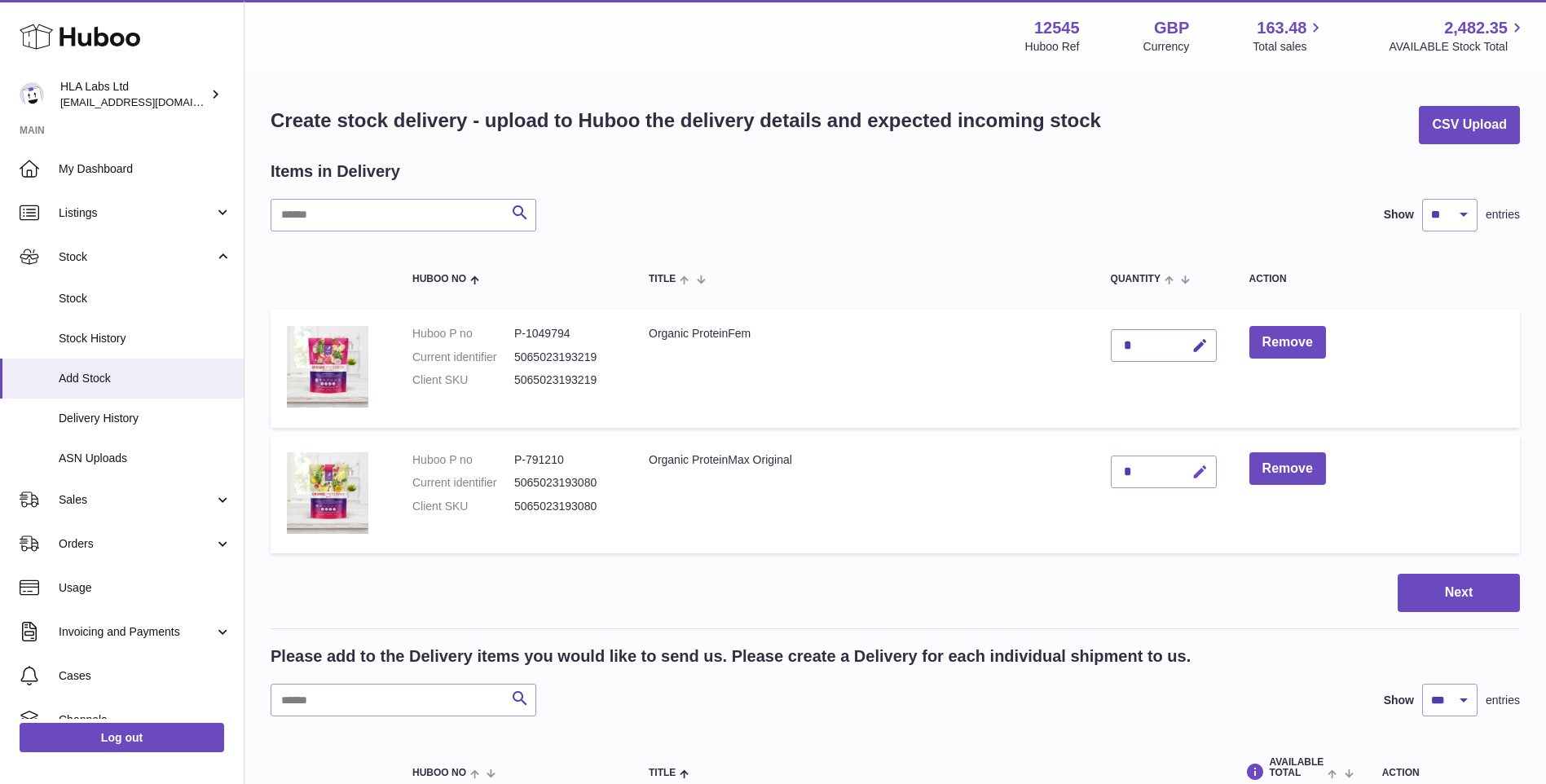
click at [1202, 471] on icon "button" at bounding box center [1201, 473] width 17 height 17
type input "*"
type input "**"
click at [1195, 472] on icon "submit" at bounding box center [1200, 472] width 14 height 14
click at [1438, 597] on button "Next" at bounding box center [1458, 593] width 122 height 39
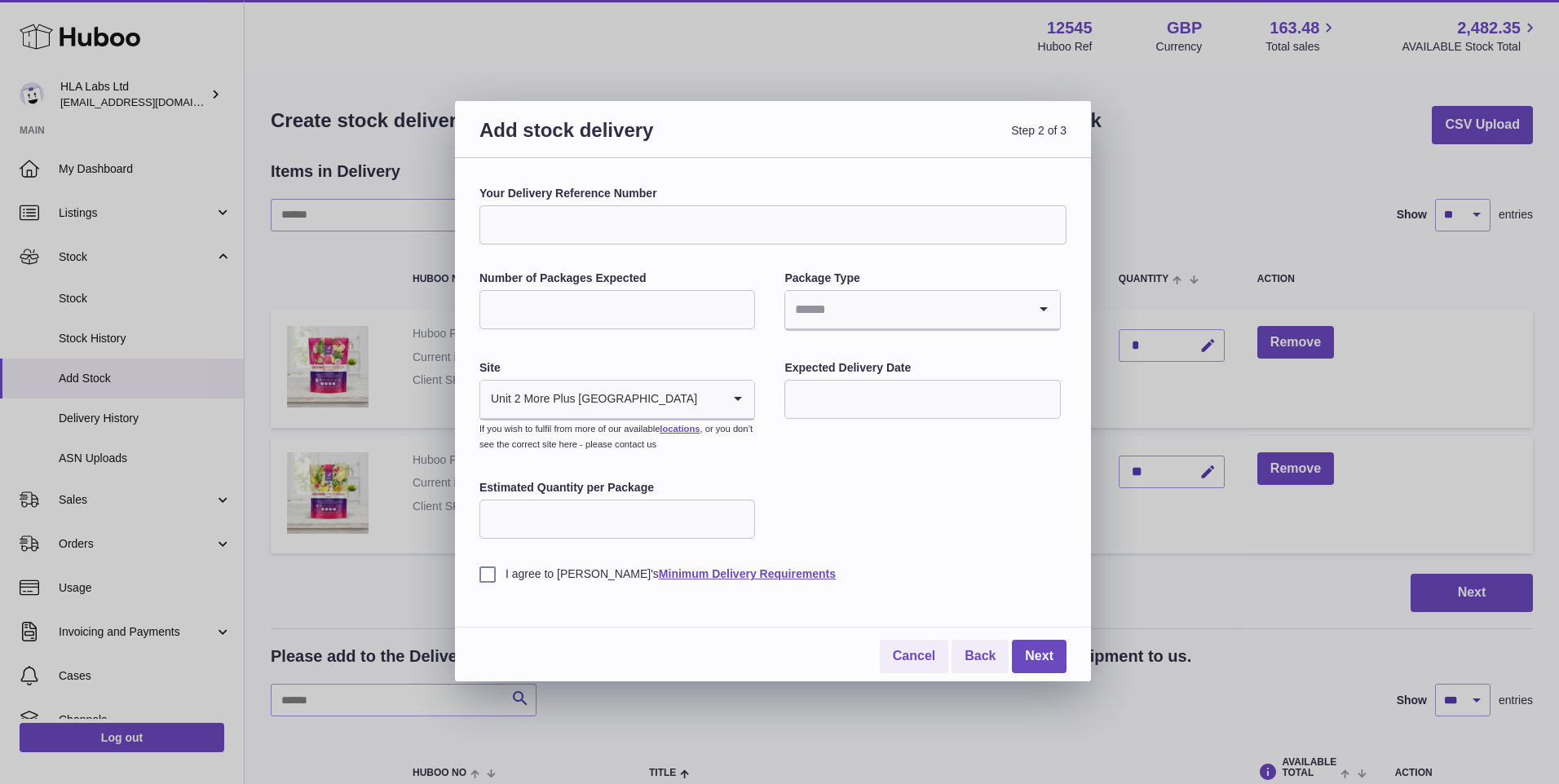
drag, startPoint x: 561, startPoint y: 243, endPoint x: 568, endPoint y: 234, distance: 11.4
click at [568, 230] on input "Your Delivery Reference Number" at bounding box center [773, 225] width 587 height 40
type input "*********"
click at [612, 292] on input "Number of Packages Expected" at bounding box center [617, 310] width 276 height 40
type input "*"
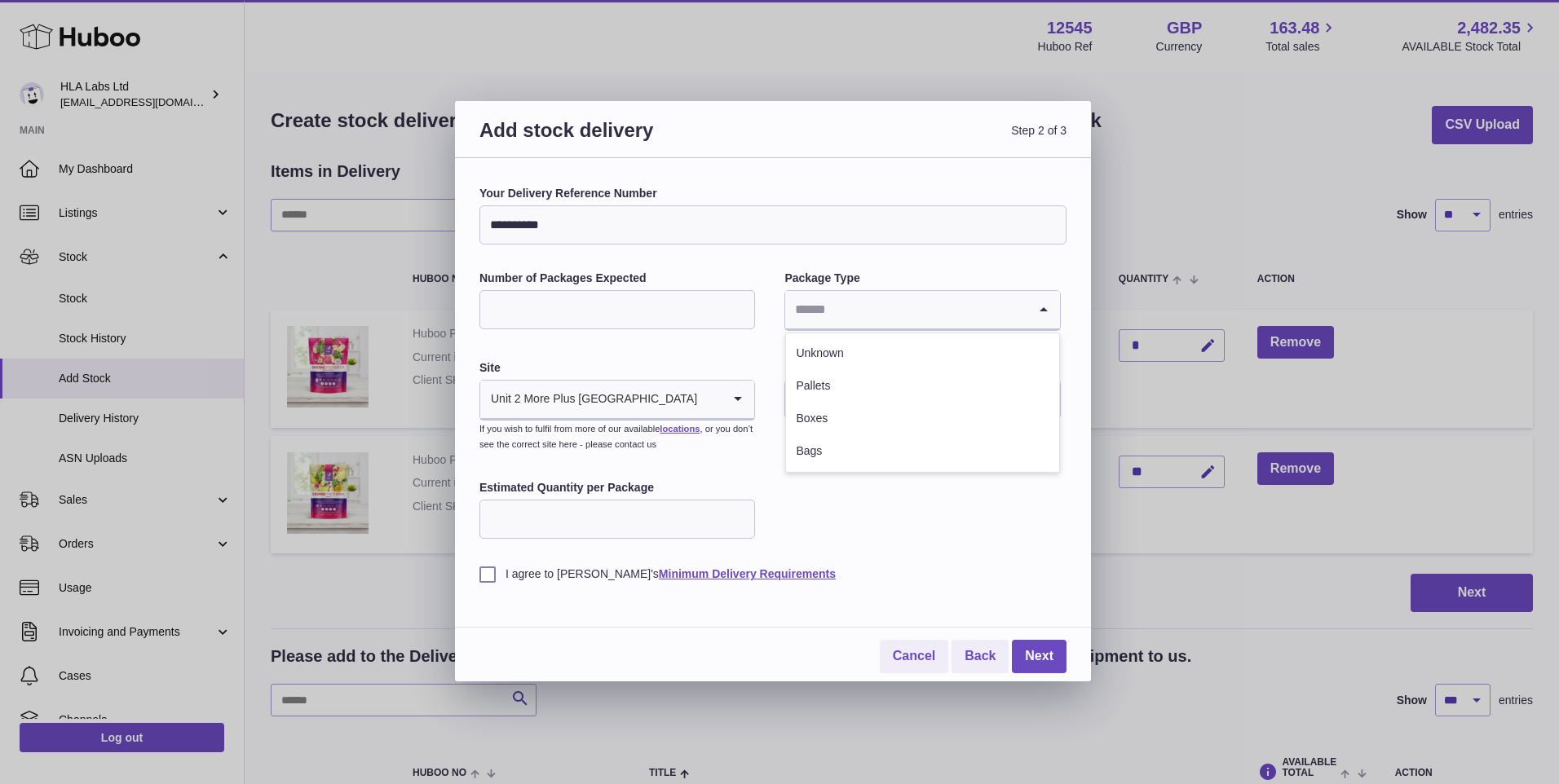
click at [862, 298] on input "Search for option" at bounding box center [906, 310] width 241 height 38
click at [812, 419] on li "Boxes" at bounding box center [922, 419] width 272 height 33
click at [650, 520] on input "Estimated Quantity per Package" at bounding box center [617, 519] width 276 height 40
type input "**"
click at [838, 397] on input "text" at bounding box center [922, 399] width 276 height 40
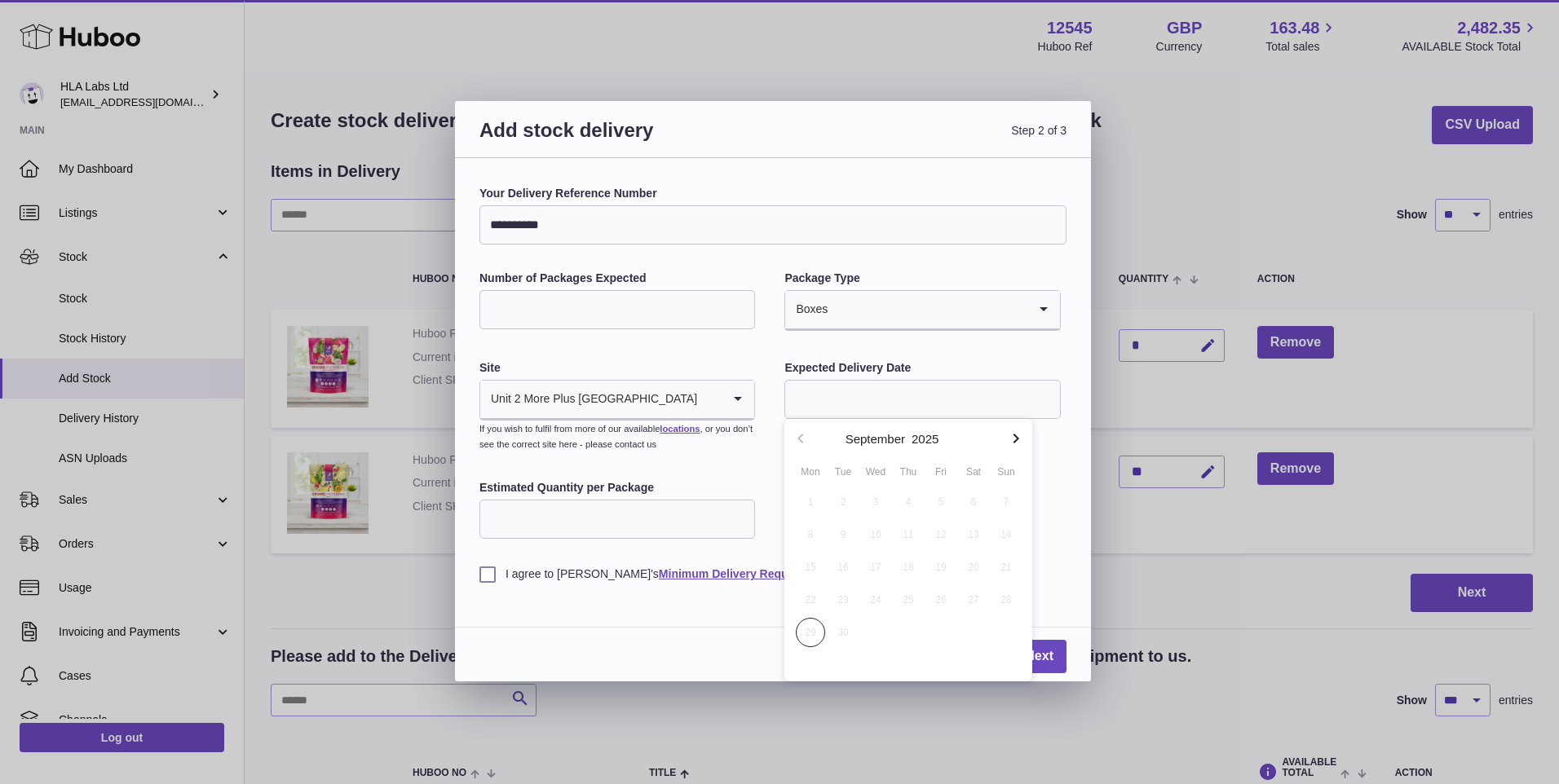
click at [1016, 435] on icon "button" at bounding box center [1016, 439] width 6 height 10
click at [908, 500] on span "2" at bounding box center [908, 501] width 29 height 29
type input "**********"
click at [483, 574] on label "I agree to Huboo's Minimum Delivery Requirements" at bounding box center [773, 574] width 587 height 15
click at [1045, 661] on link "Next" at bounding box center [1039, 656] width 55 height 34
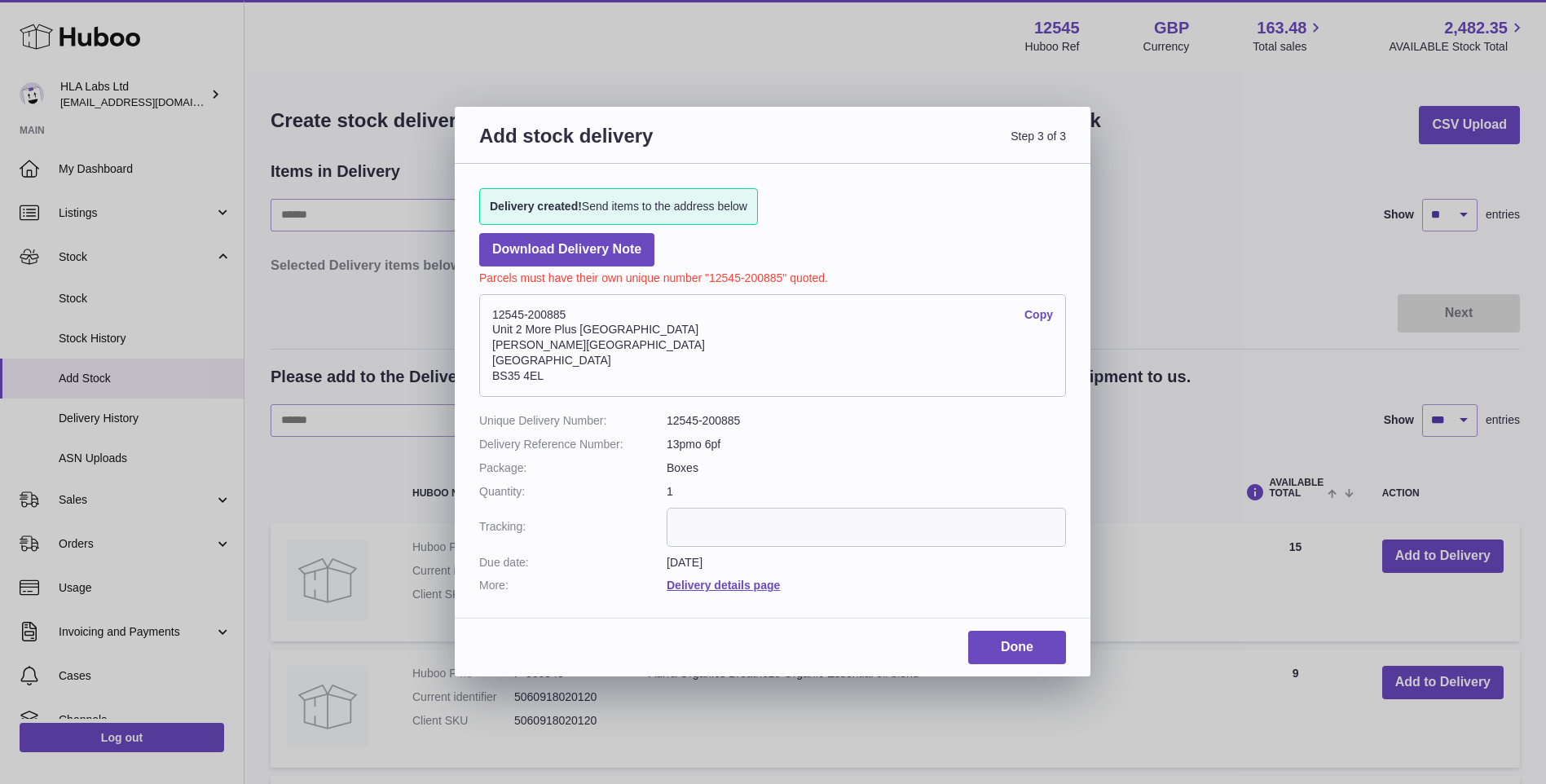
drag, startPoint x: 547, startPoint y: 380, endPoint x: 480, endPoint y: 384, distance: 67.1
click at [480, 384] on address "12545-200885 Copy Unit 2 More Plus Central Park Hudson Ave Severn Beach BS35 4EL" at bounding box center [773, 345] width 586 height 102
drag, startPoint x: 480, startPoint y: 384, endPoint x: 518, endPoint y: 377, distance: 38.6
copy address "BS35 4EL"
drag, startPoint x: 784, startPoint y: 278, endPoint x: 713, endPoint y: 273, distance: 71.2
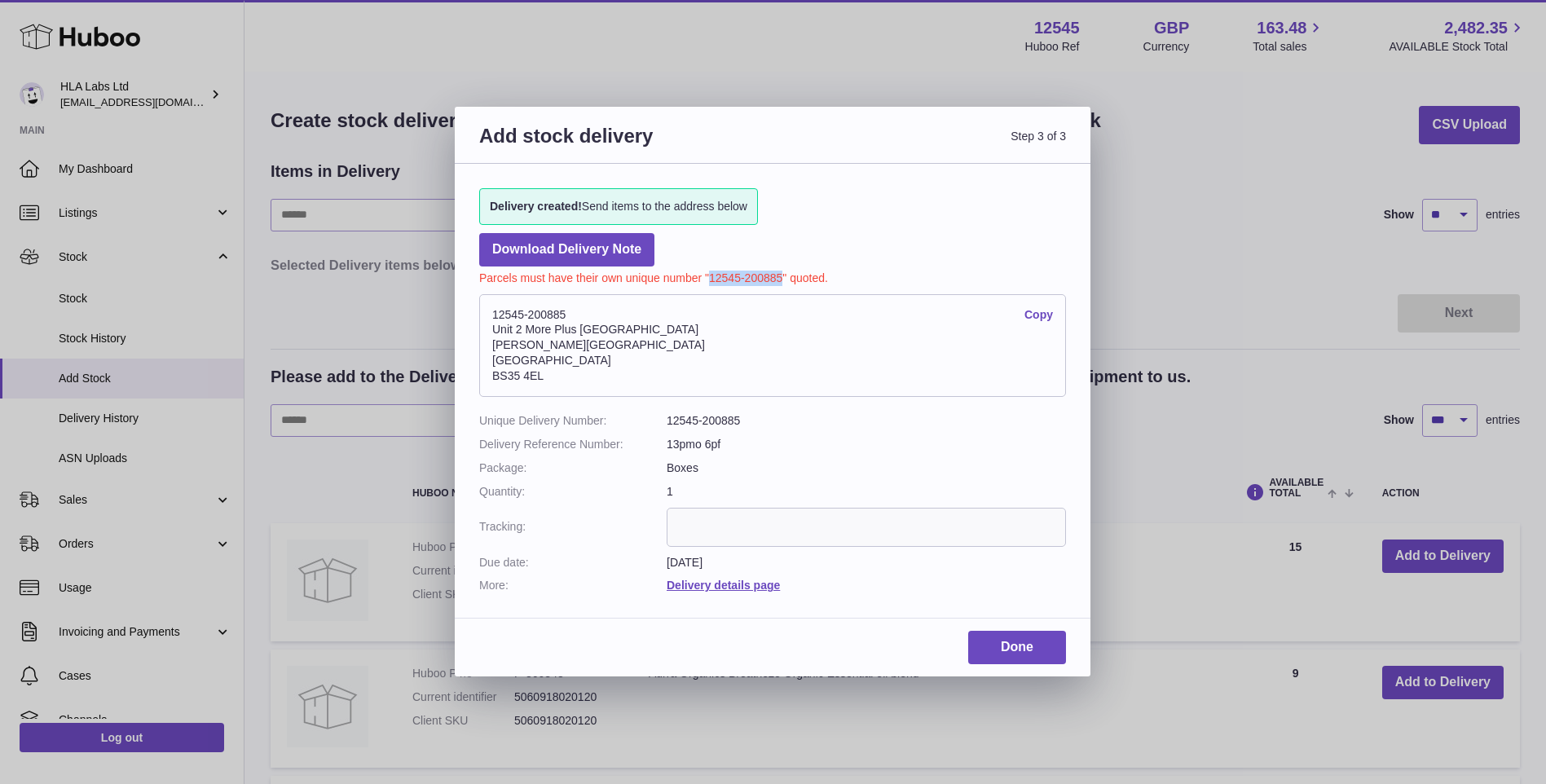
click at [713, 273] on p "Parcels must have their own unique number "12545-200885" quoted." at bounding box center [773, 276] width 586 height 19
drag, startPoint x: 713, startPoint y: 273, endPoint x: 723, endPoint y: 273, distance: 10.0
copy p "2545-200885"
click at [831, 302] on address "12545-200885 Copy Unit 2 More Plus Central Park Hudson Ave Severn Beach BS35 4EL" at bounding box center [773, 345] width 586 height 102
drag, startPoint x: 772, startPoint y: 276, endPoint x: 710, endPoint y: 276, distance: 62.0
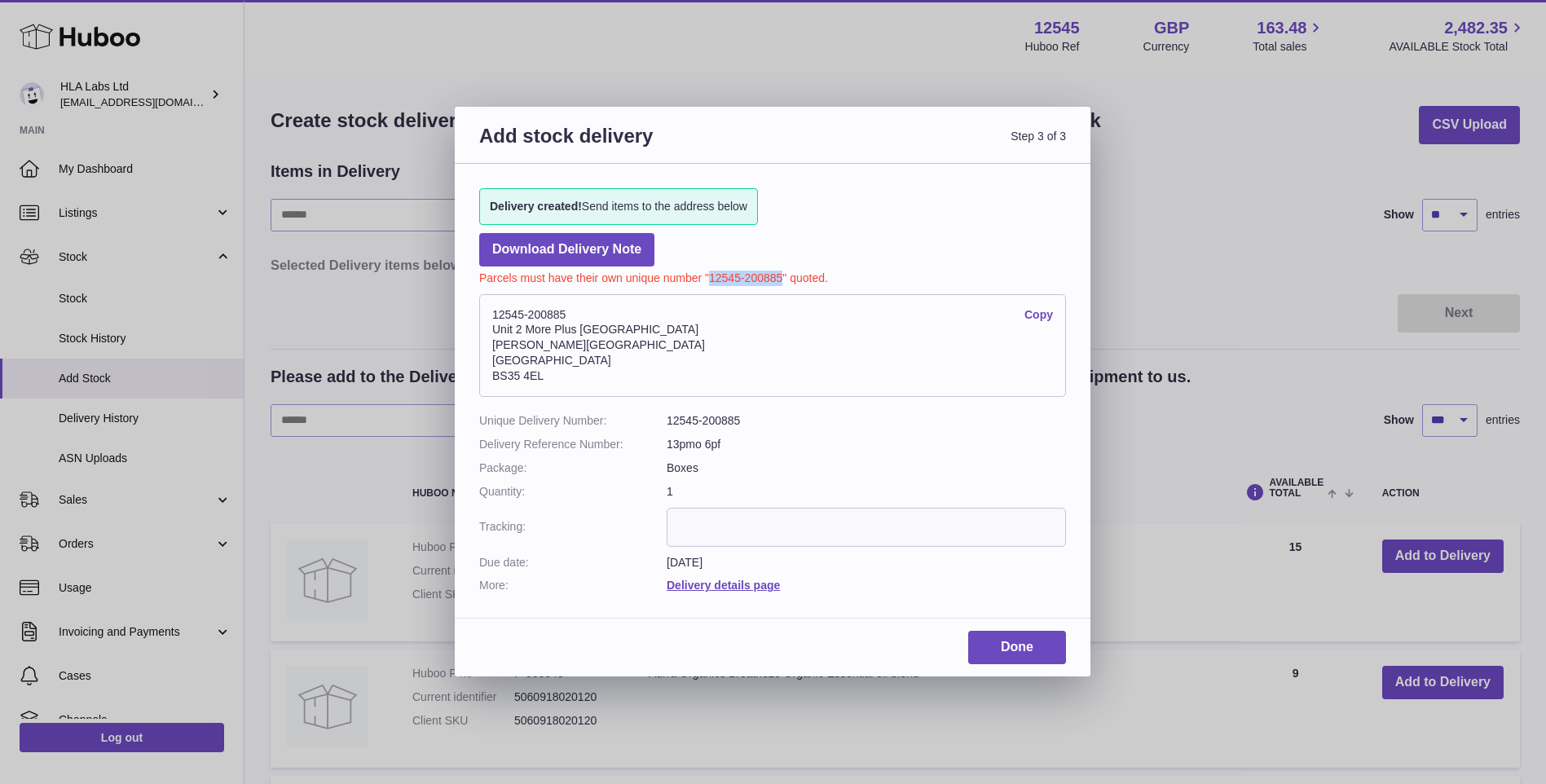
click at [710, 276] on p "Parcels must have their own unique number "12545-200885" quoted." at bounding box center [773, 276] width 586 height 19
copy p "12545-200885"
click at [719, 521] on input "text" at bounding box center [866, 527] width 399 height 40
paste input "**********"
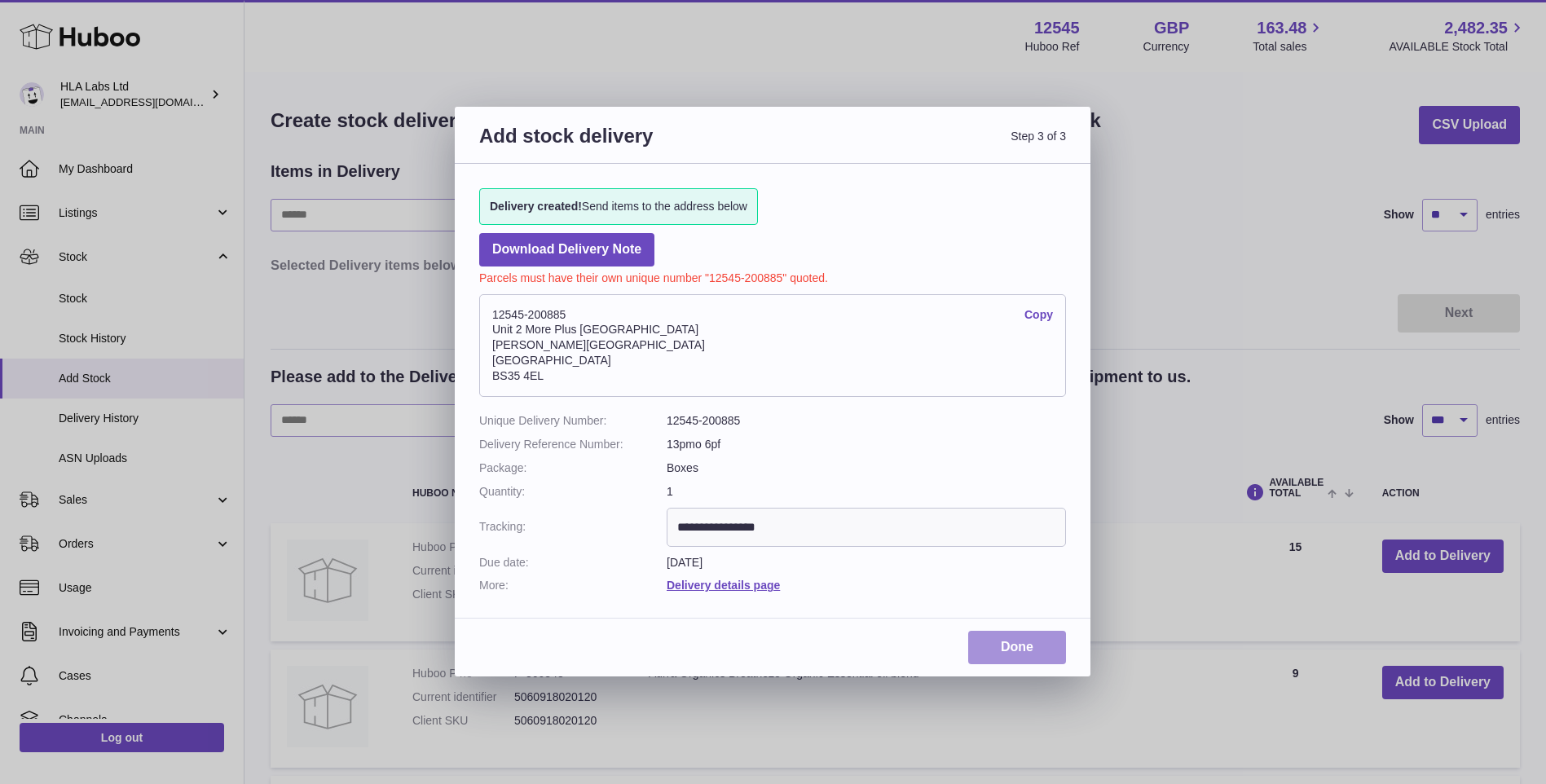
type input "**********"
click at [1035, 643] on link "Done" at bounding box center [1017, 647] width 97 height 34
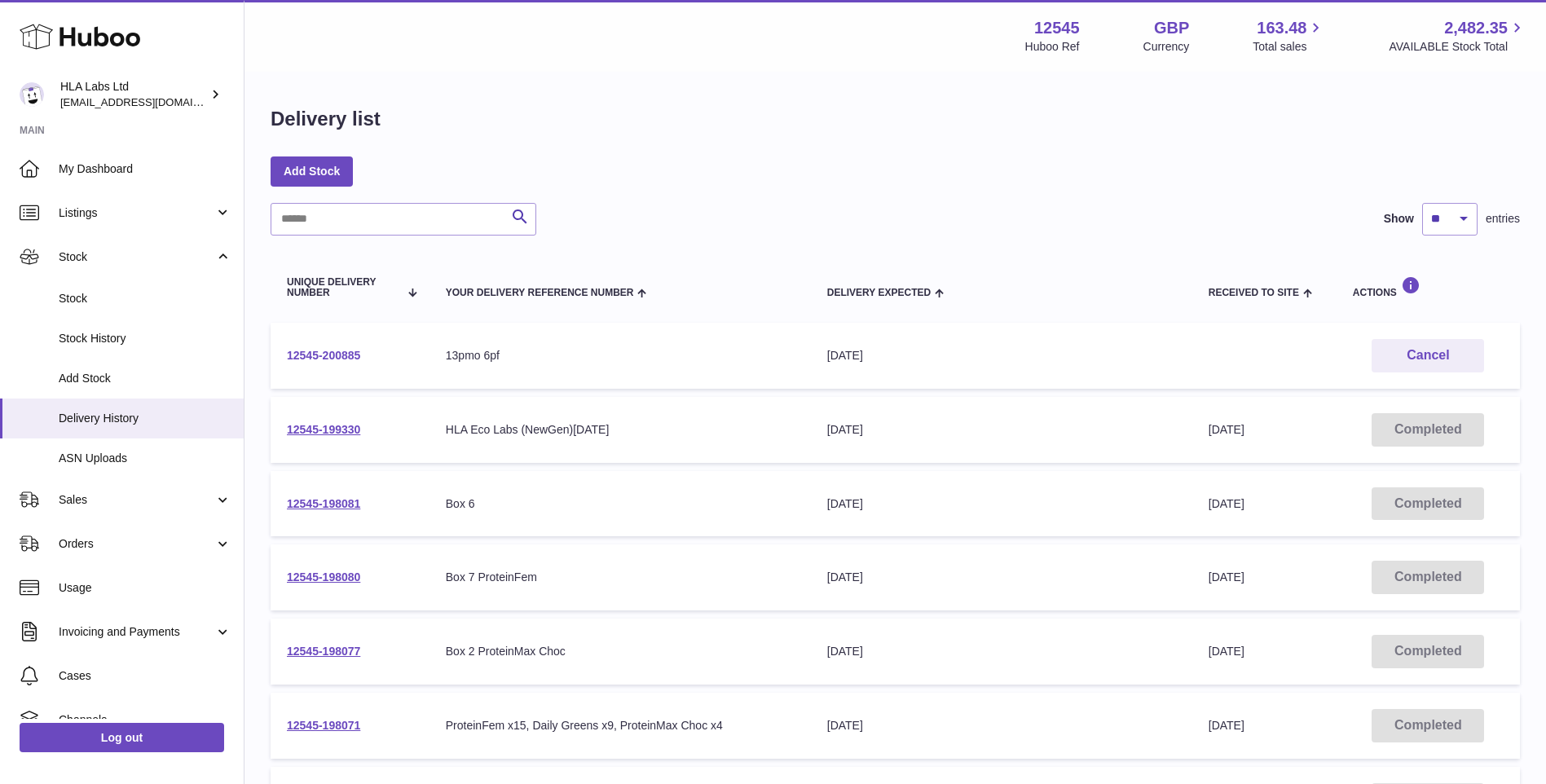
click at [325, 353] on link "12545-200885" at bounding box center [323, 356] width 73 height 14
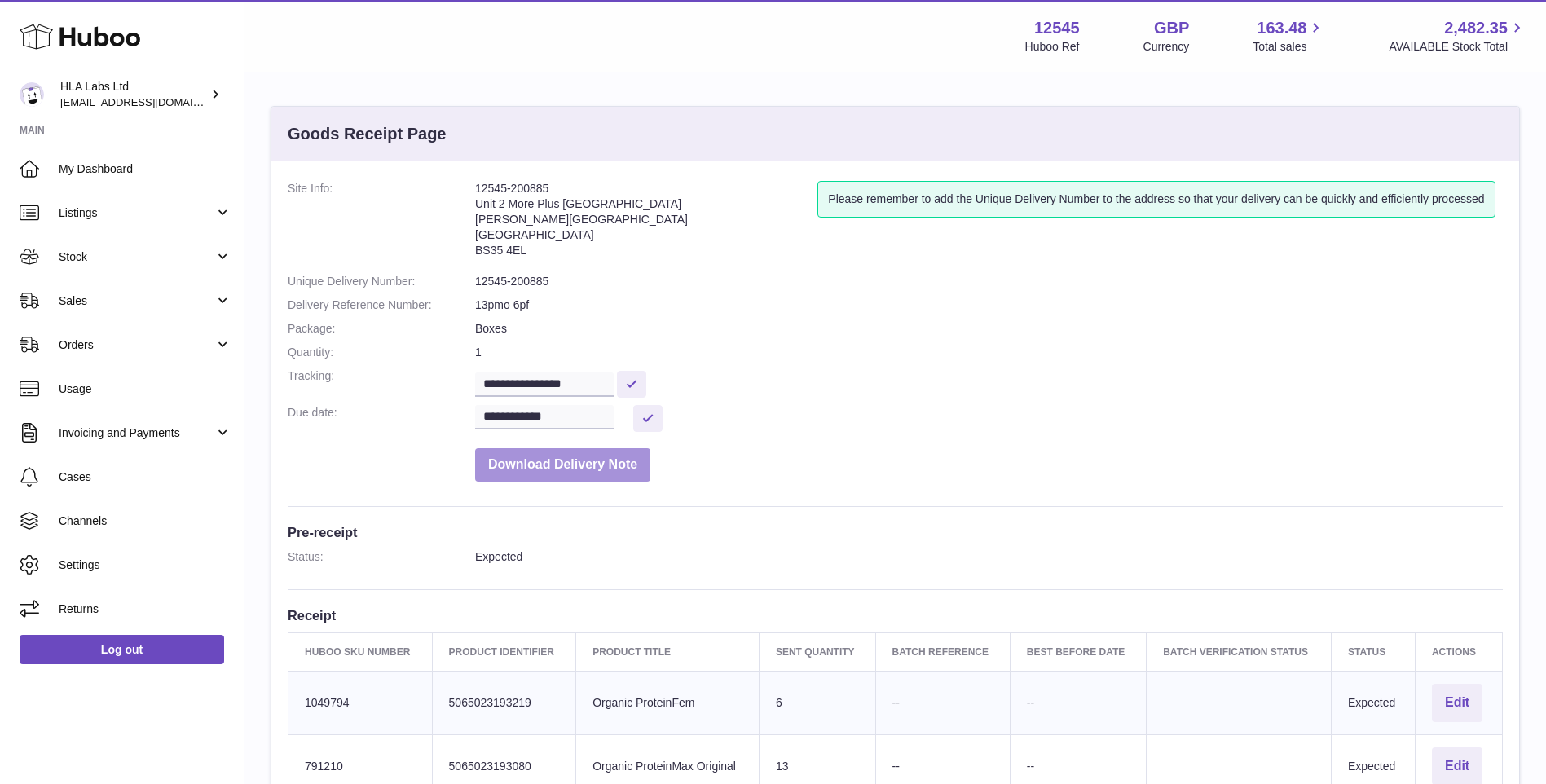
click at [566, 461] on button "Download Delivery Note" at bounding box center [563, 465] width 176 height 34
click at [544, 463] on button "Download Delivery Note" at bounding box center [563, 465] width 176 height 34
click at [889, 418] on dd "**********" at bounding box center [990, 419] width 1028 height 27
